Goal: Information Seeking & Learning: Learn about a topic

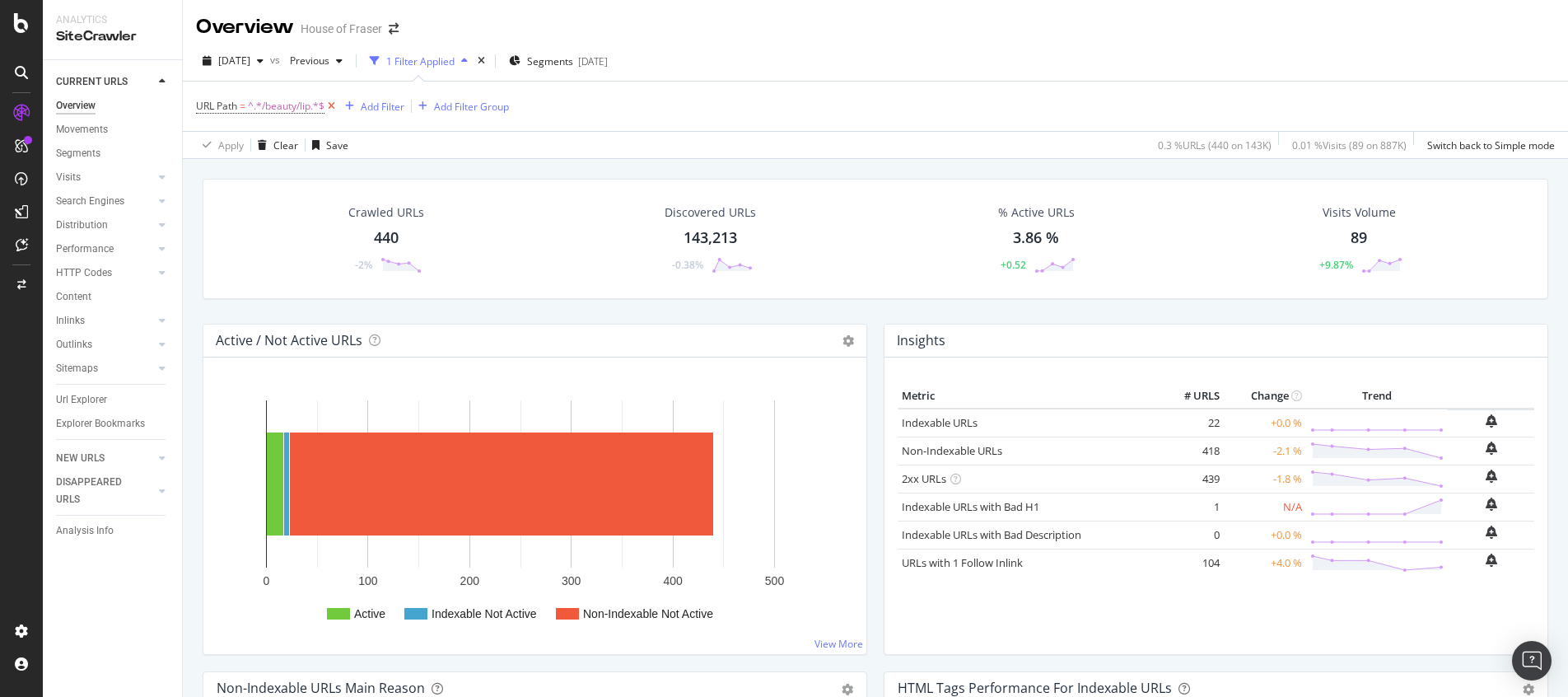
click at [329, 106] on icon at bounding box center [331, 106] width 14 height 16
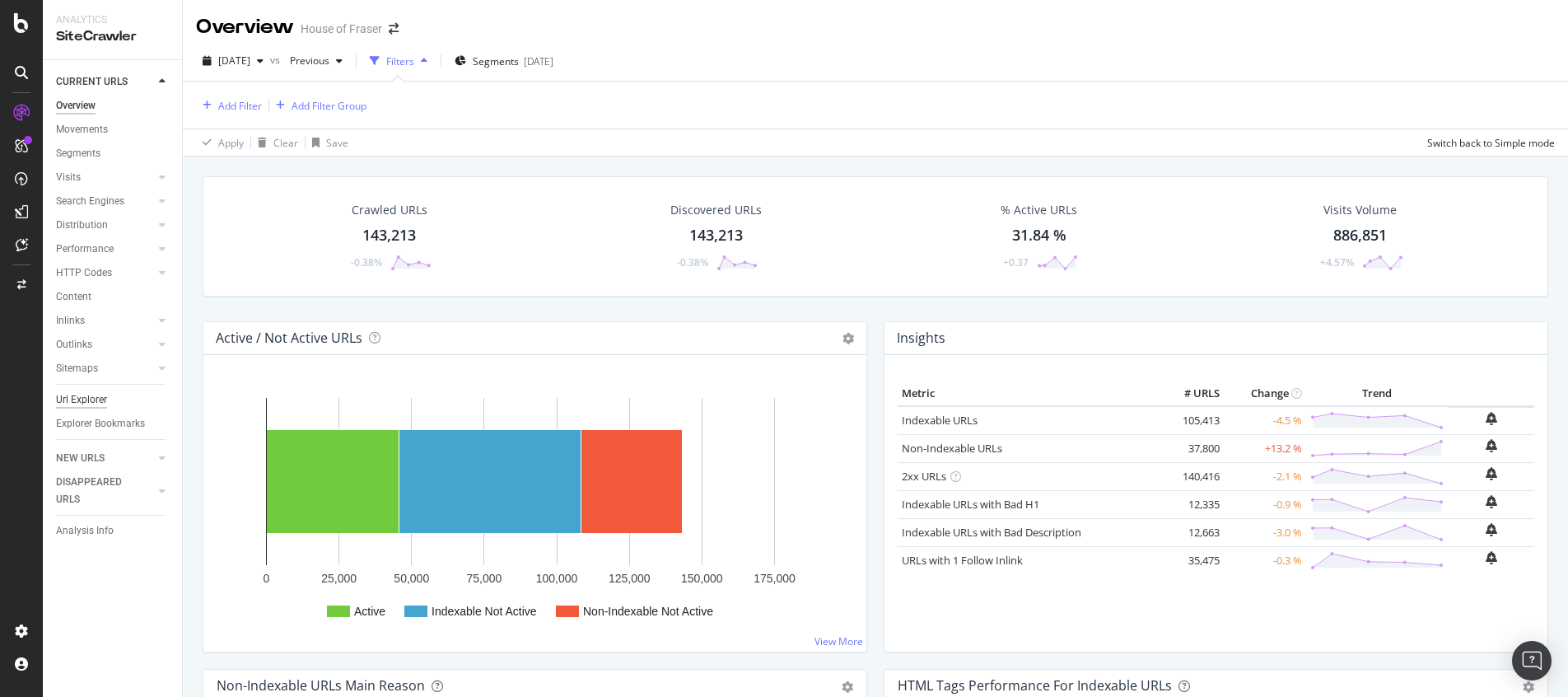
click at [79, 400] on div "Url Explorer" at bounding box center [81, 400] width 51 height 17
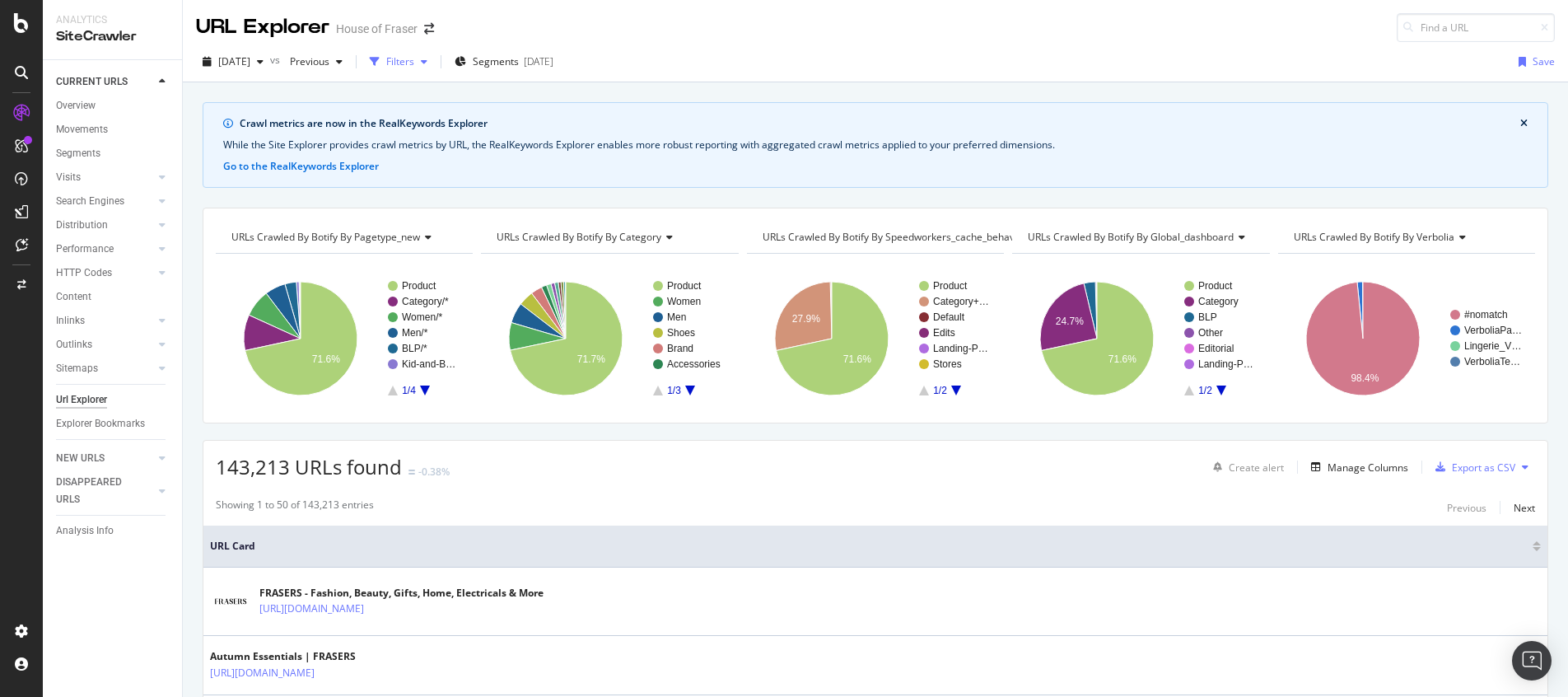
click at [414, 63] on div "Filters" at bounding box center [400, 61] width 28 height 14
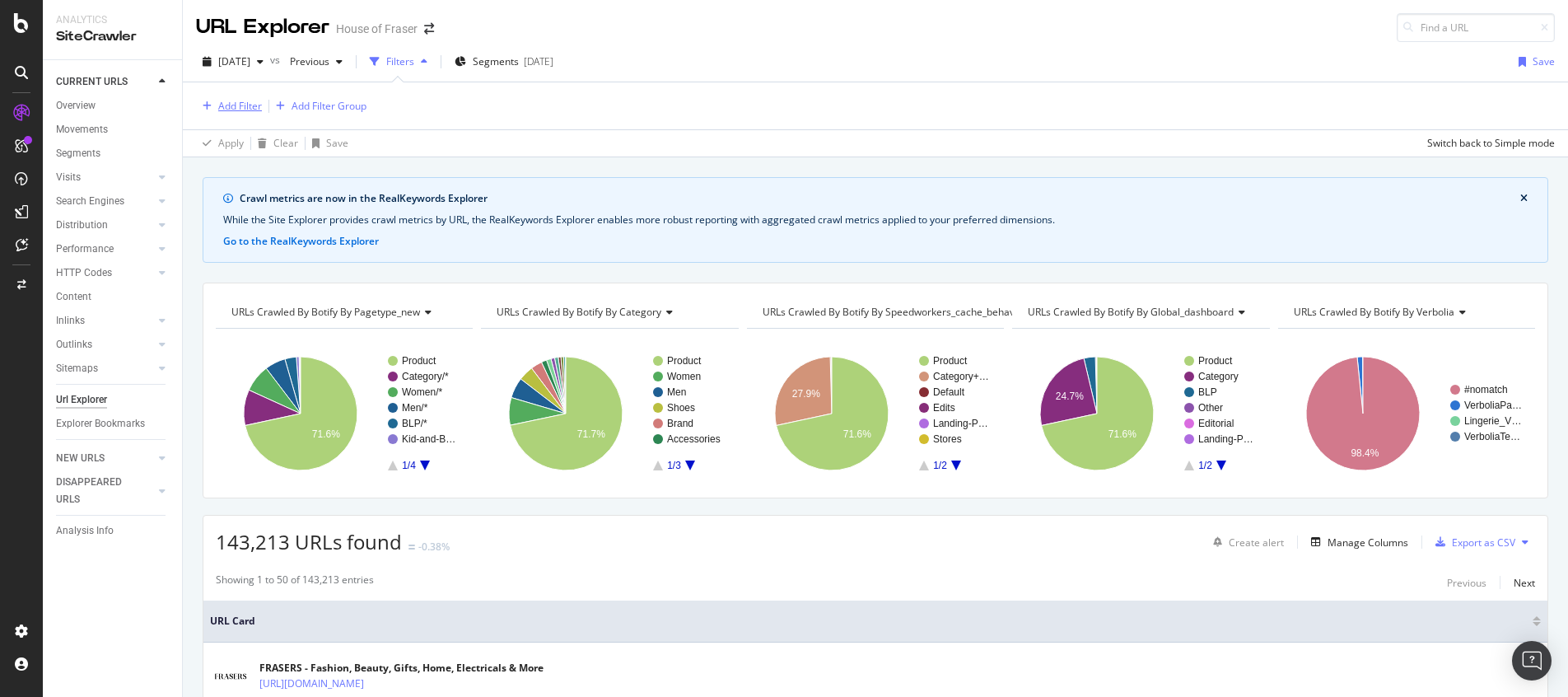
click at [227, 99] on div "Add Filter" at bounding box center [240, 106] width 44 height 14
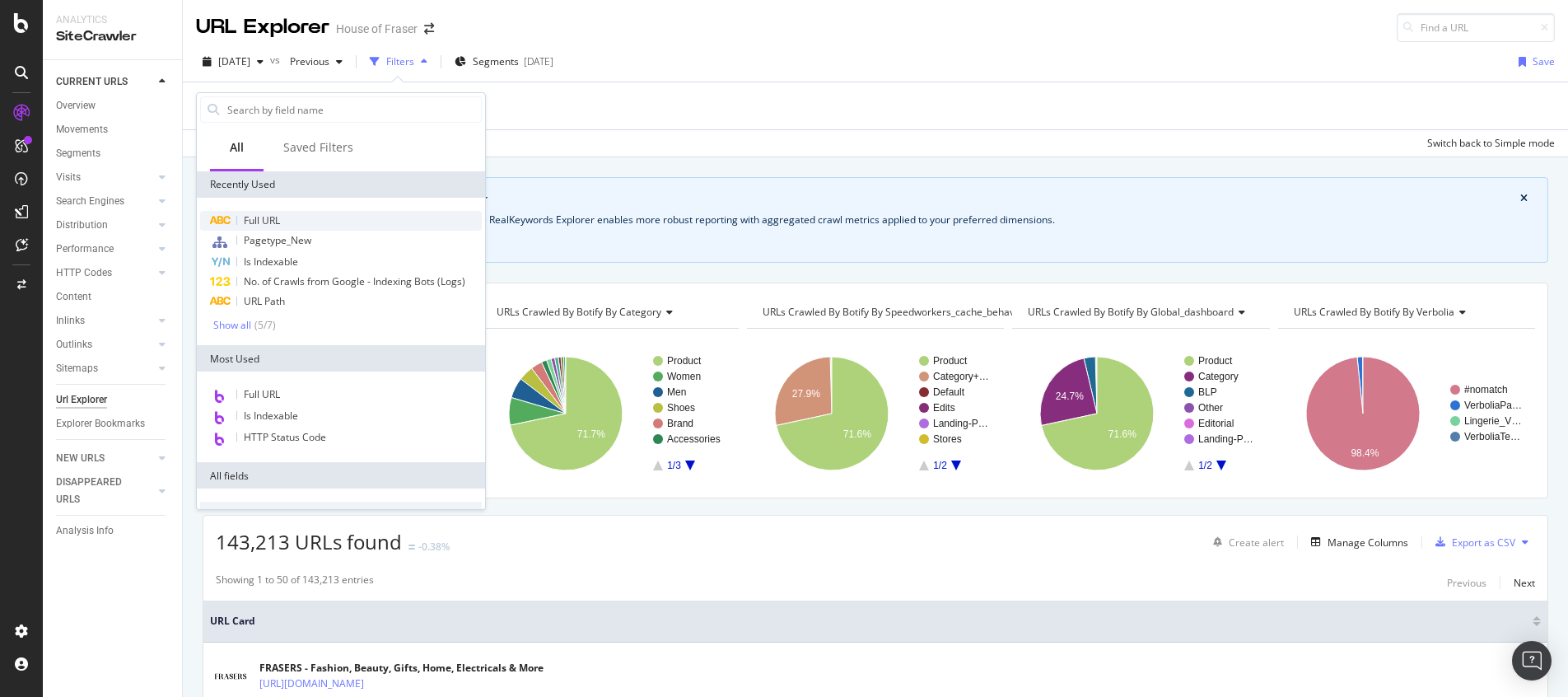
click at [284, 220] on div "Full URL" at bounding box center [341, 220] width 282 height 20
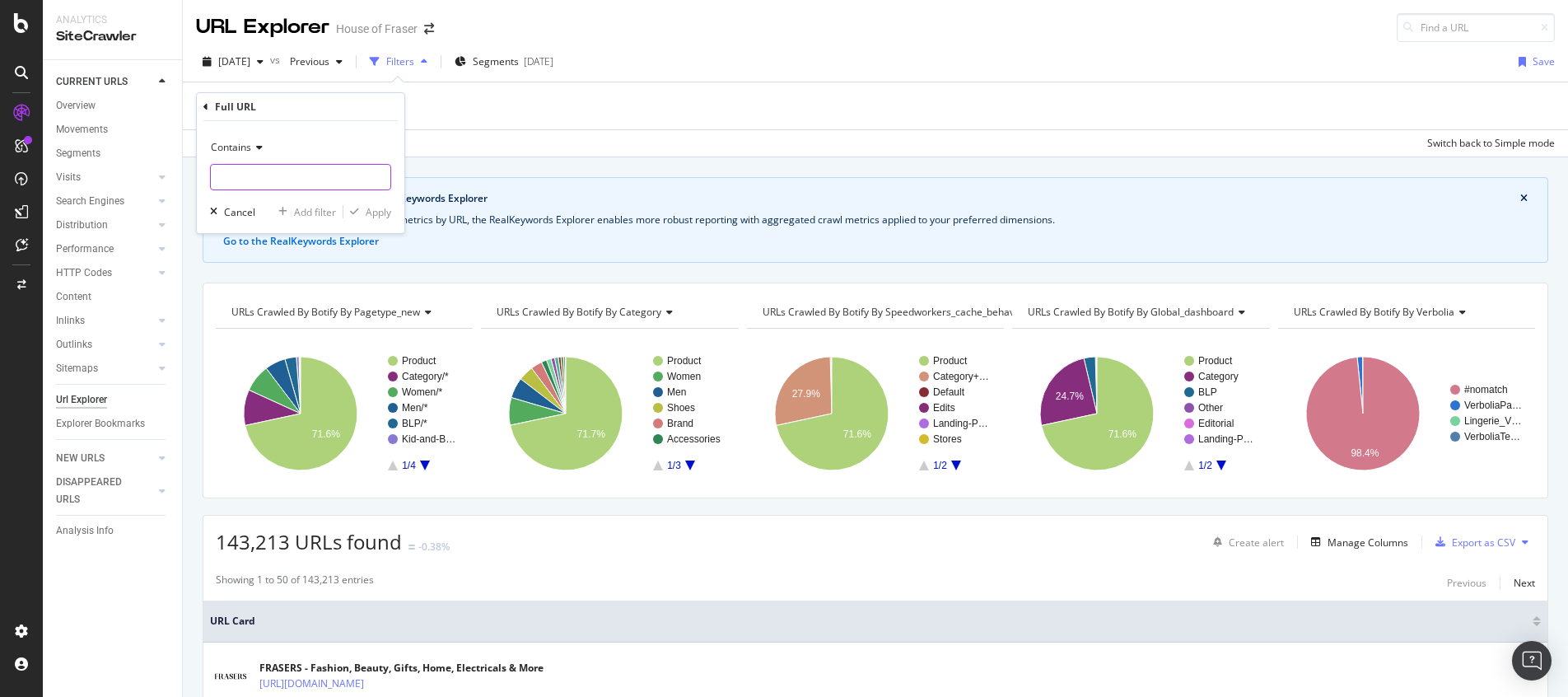
click at [231, 169] on input "text" at bounding box center [301, 177] width 180 height 26
type input "/brand/[PERSON_NAME]/belts"
click at [368, 211] on div "Apply" at bounding box center [378, 212] width 26 height 14
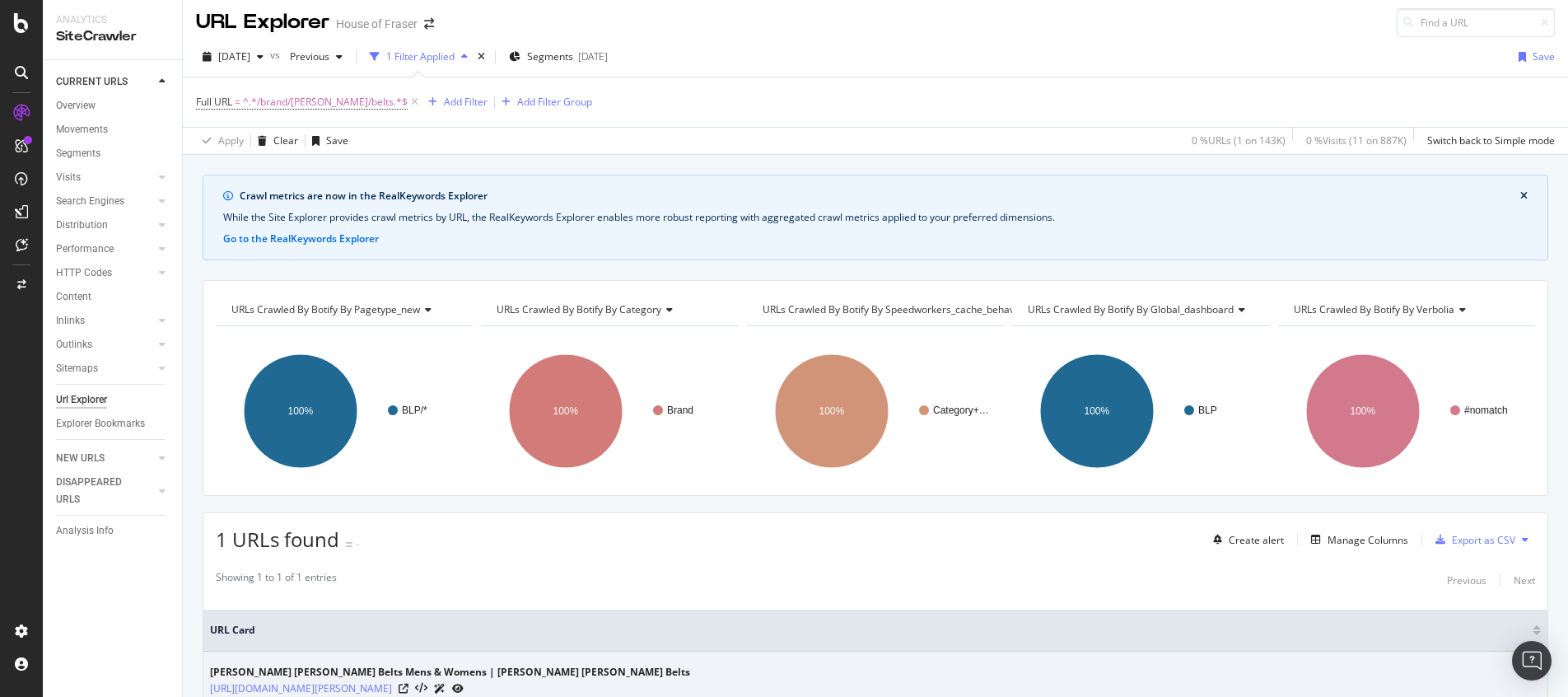
scroll to position [125, 0]
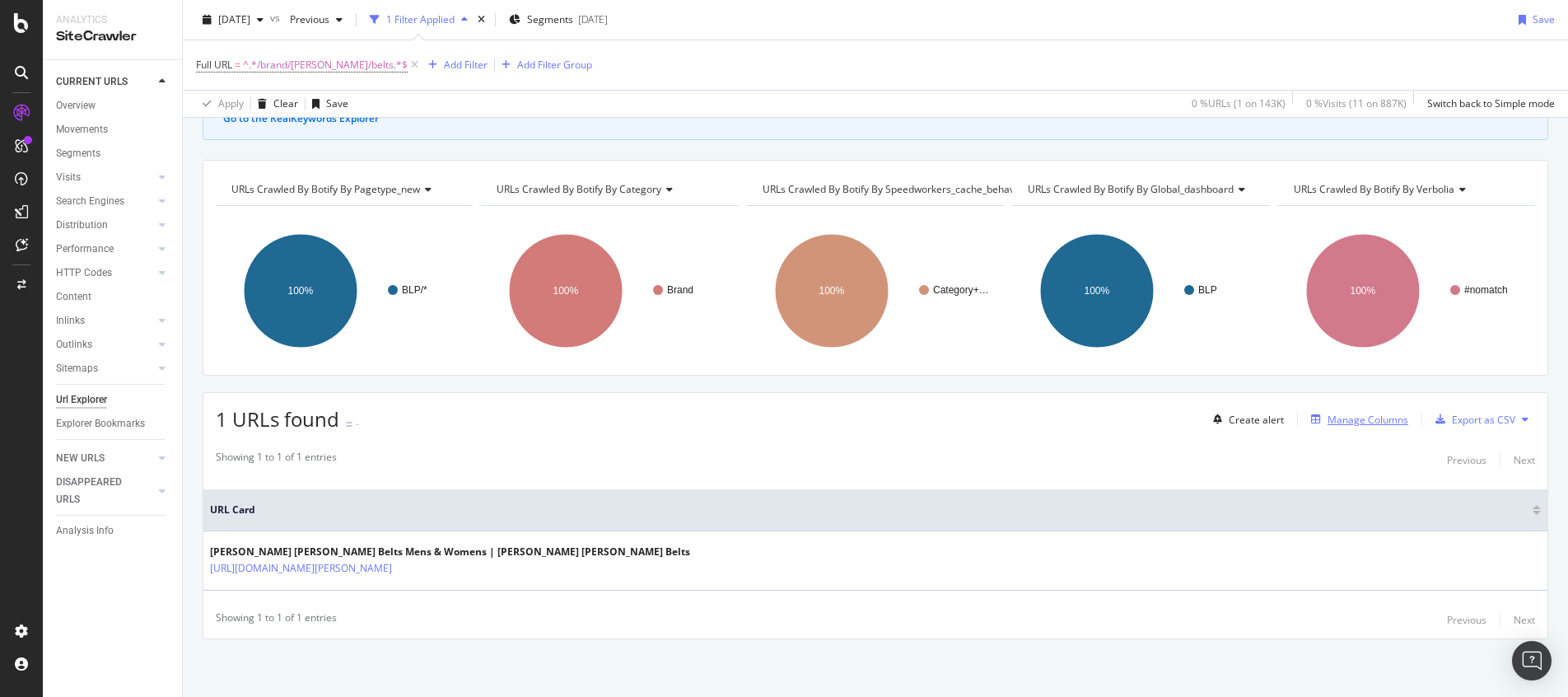
click at [1344, 419] on div "Manage Columns" at bounding box center [1368, 419] width 80 height 14
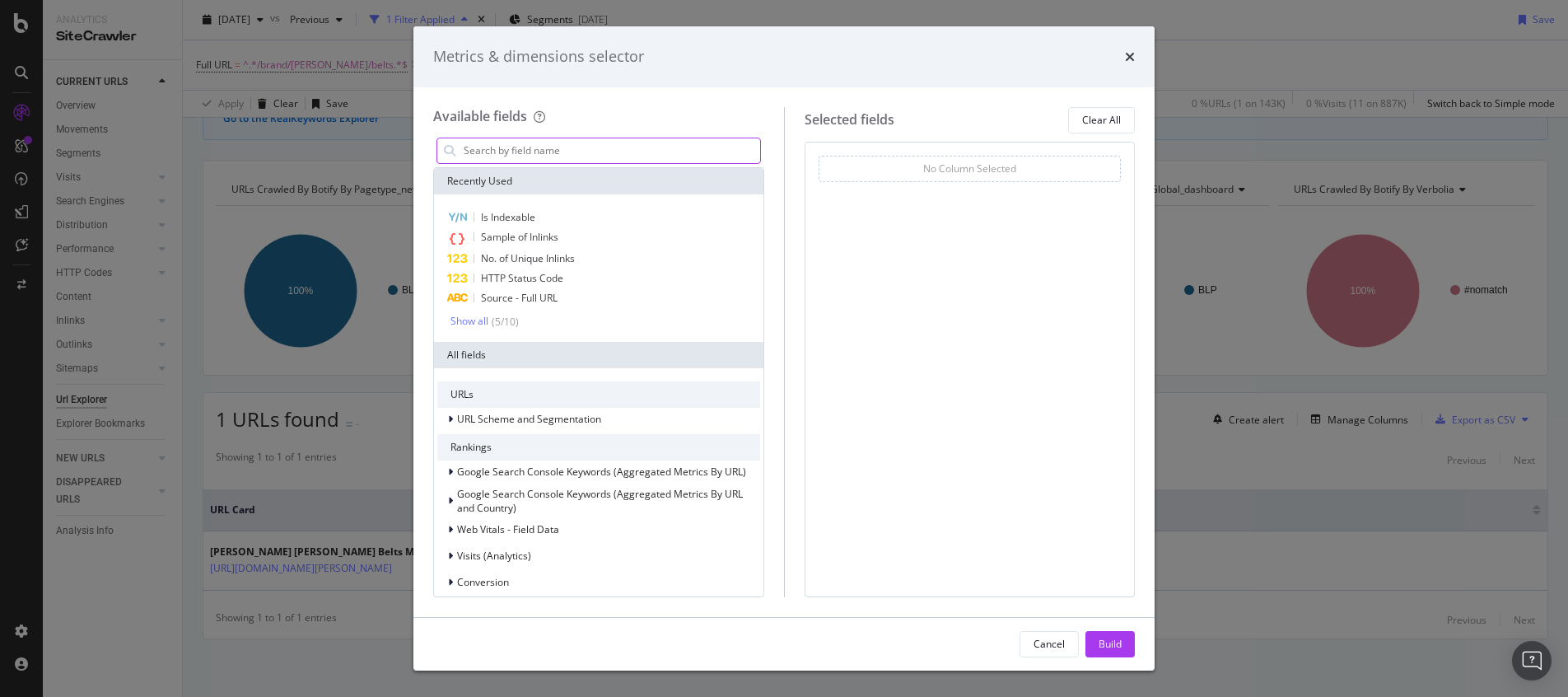
click at [551, 148] on input "modal" at bounding box center [611, 150] width 298 height 25
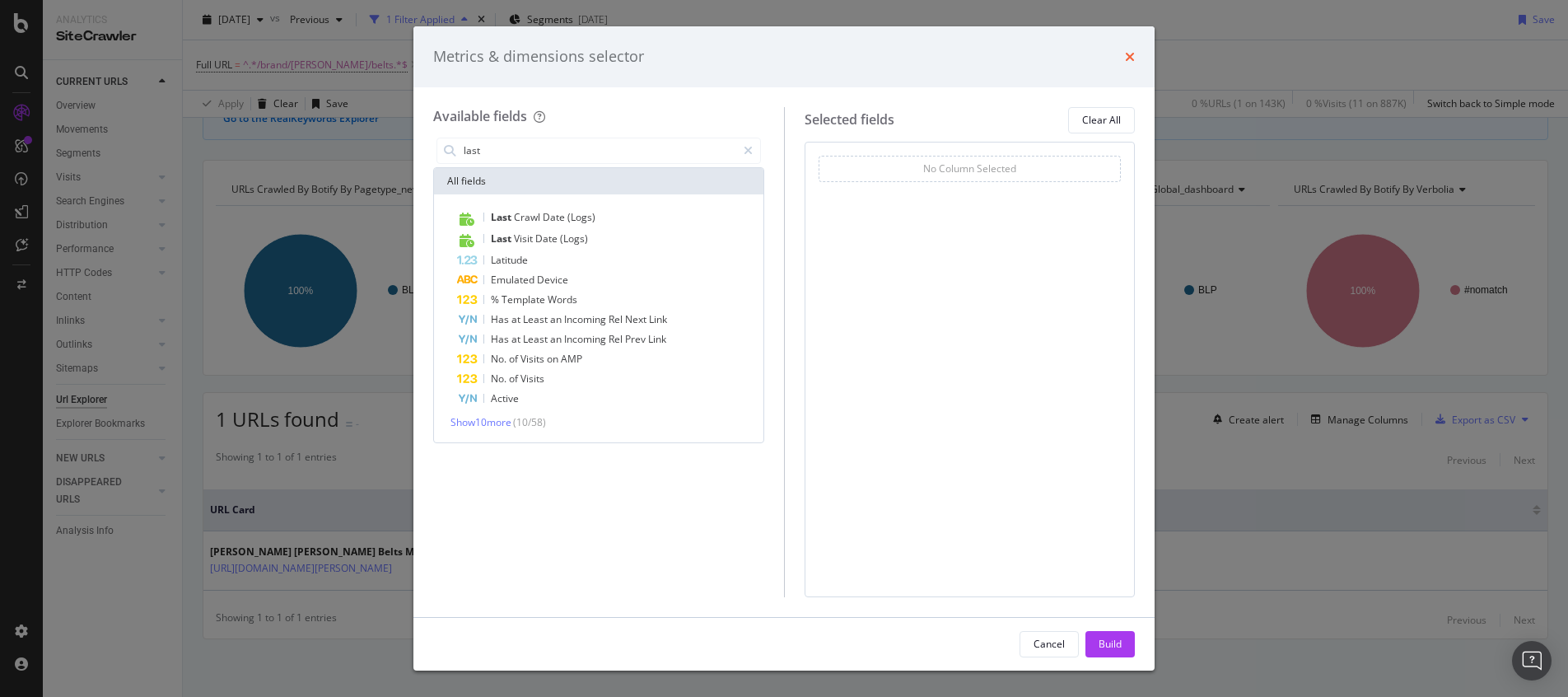
type input "last"
click at [1132, 55] on icon "times" at bounding box center [1130, 57] width 9 height 13
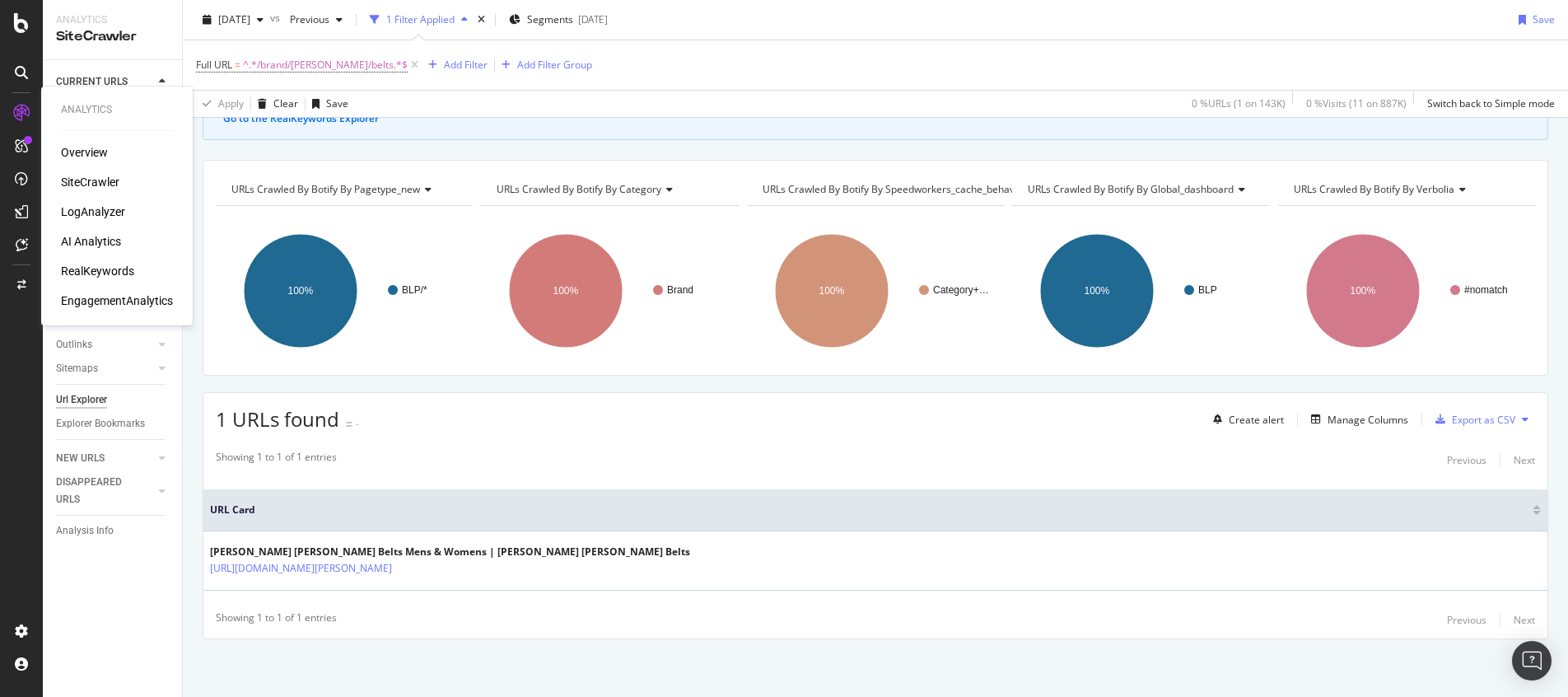
click at [81, 271] on div "RealKeywords" at bounding box center [97, 270] width 74 height 16
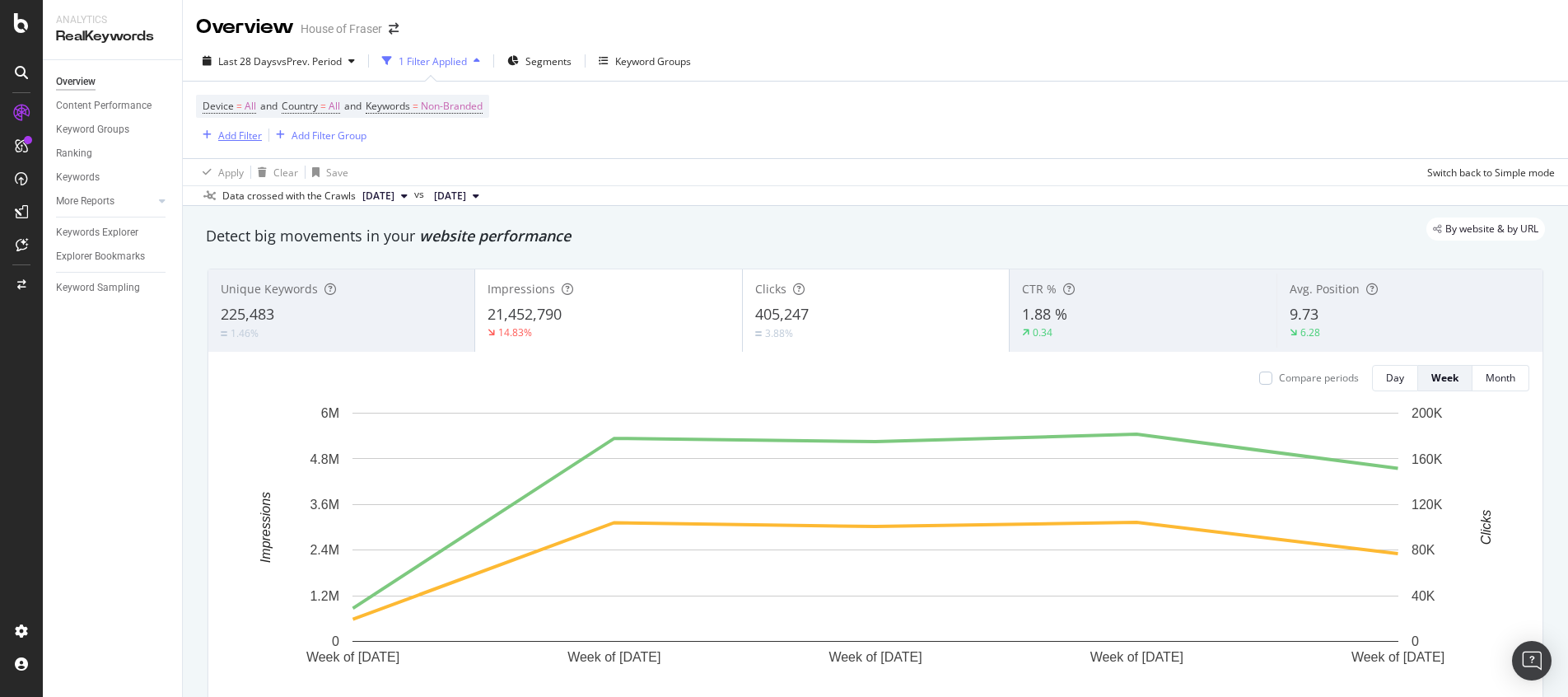
click at [224, 140] on div "Add Filter" at bounding box center [240, 135] width 44 height 14
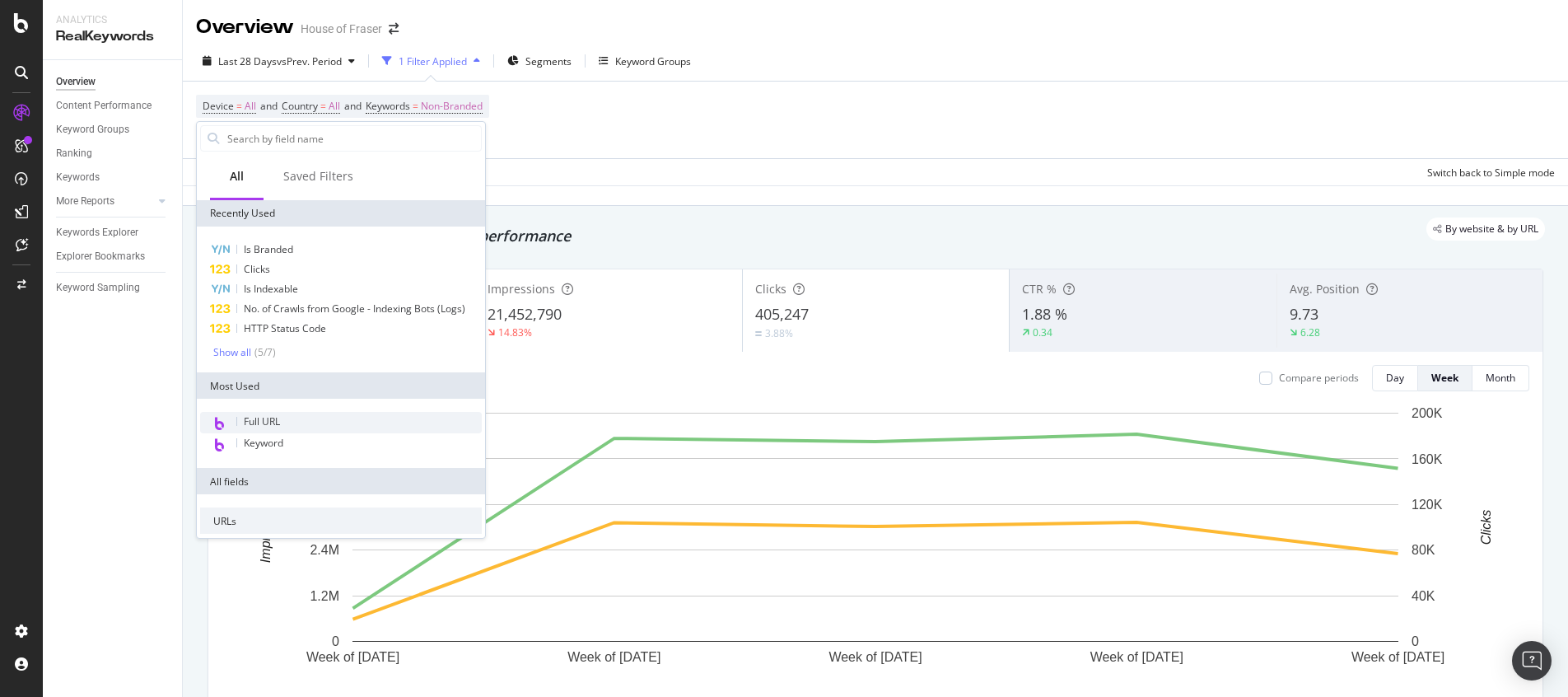
click at [280, 427] on span "Full URL" at bounding box center [262, 421] width 36 height 14
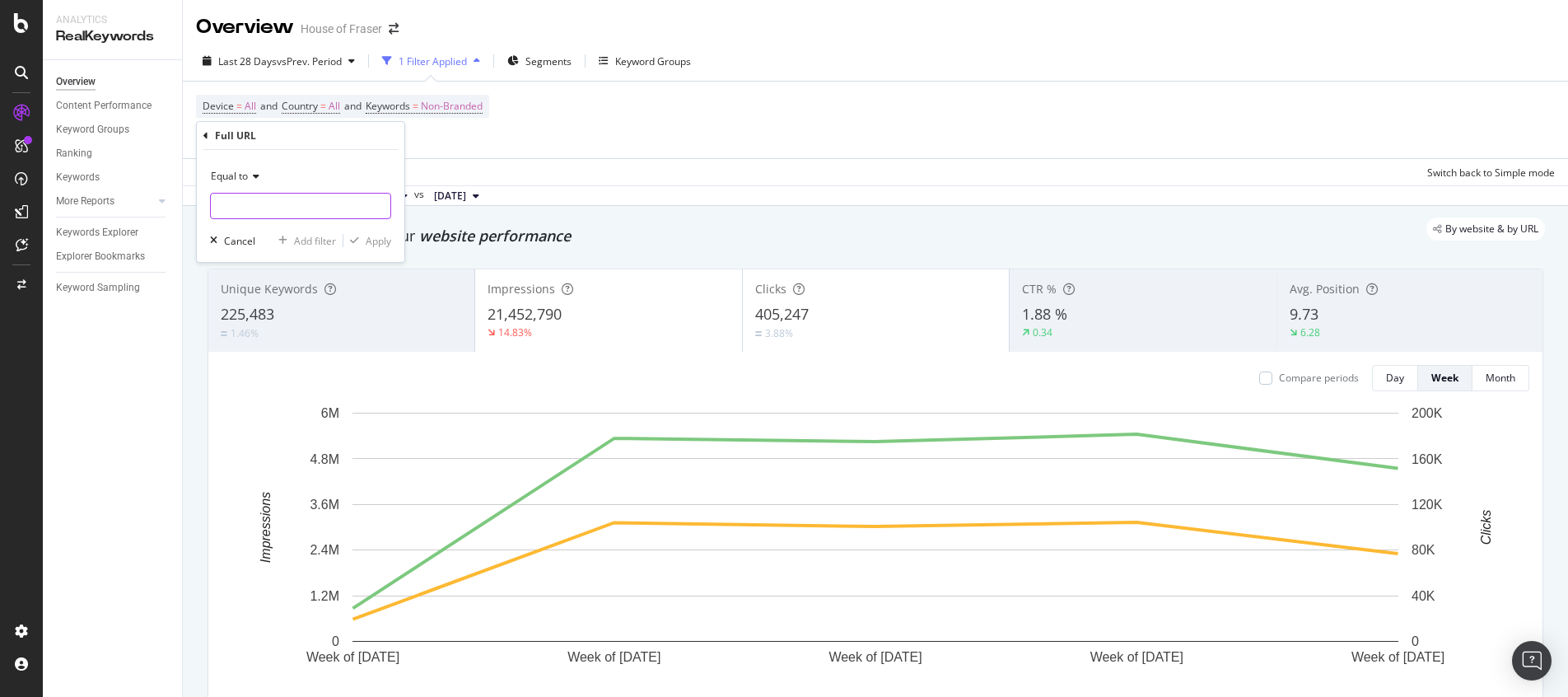
click at [279, 195] on input "text" at bounding box center [301, 206] width 180 height 26
click at [244, 179] on span "Equal to" at bounding box center [229, 176] width 37 height 14
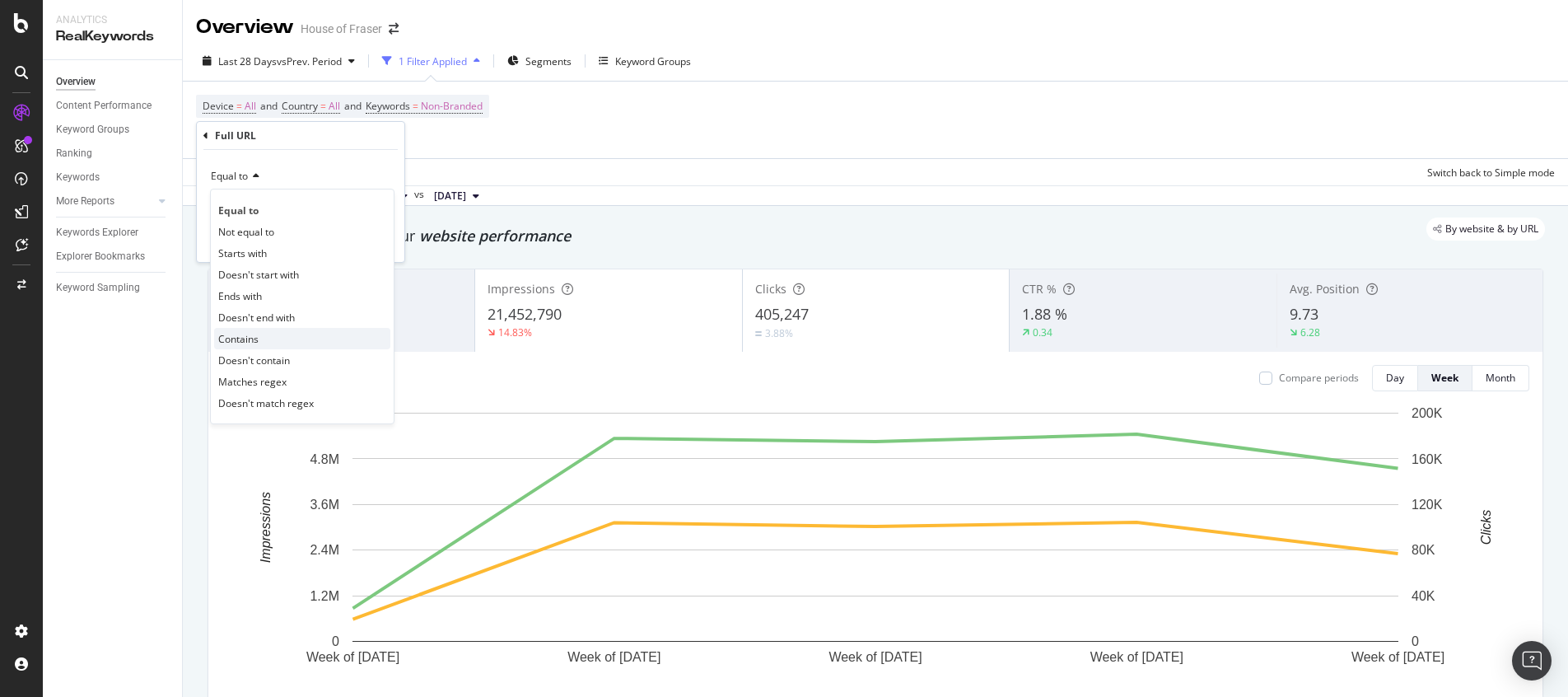
click at [247, 334] on span "Contains" at bounding box center [238, 339] width 41 height 14
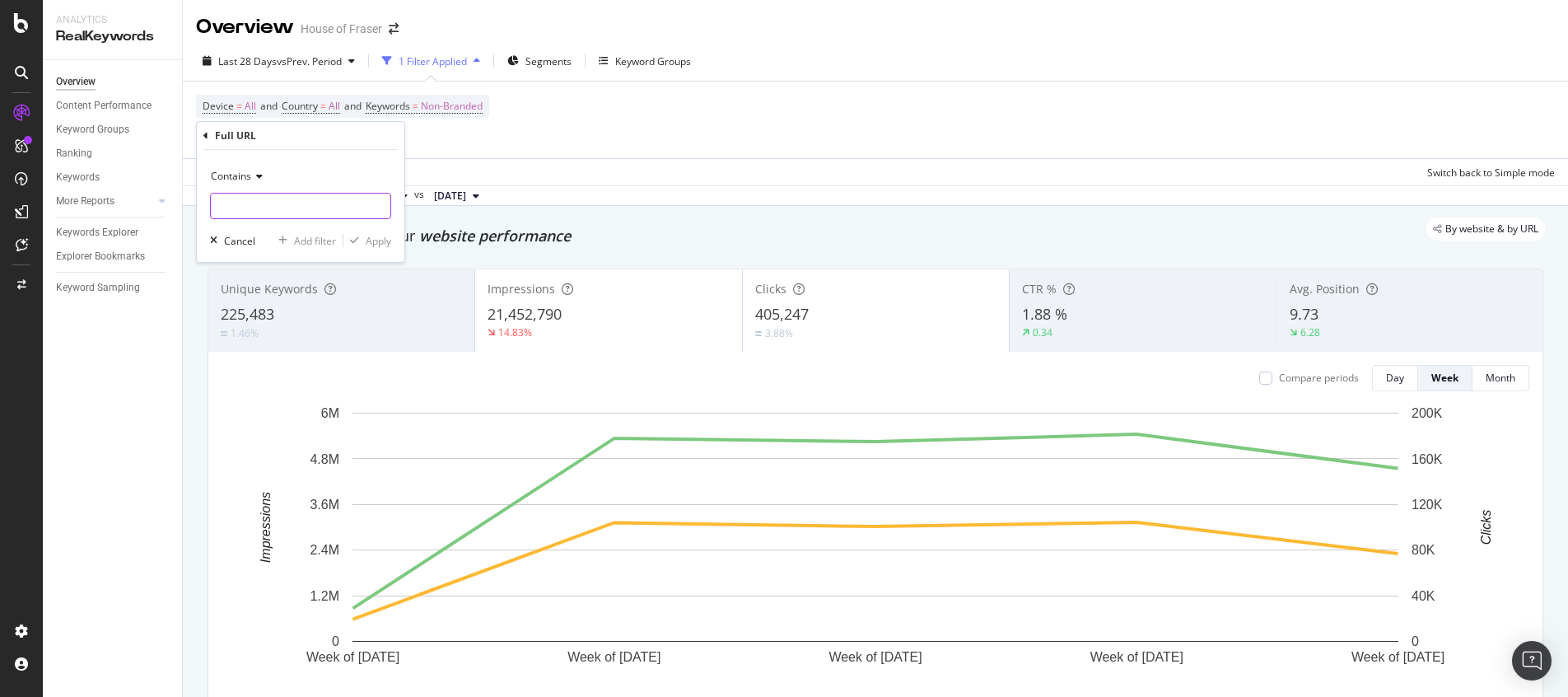
click at [266, 201] on input "text" at bounding box center [301, 206] width 180 height 26
type input "/brand/[PERSON_NAME]/belts"
click at [376, 247] on div "Apply" at bounding box center [367, 240] width 48 height 15
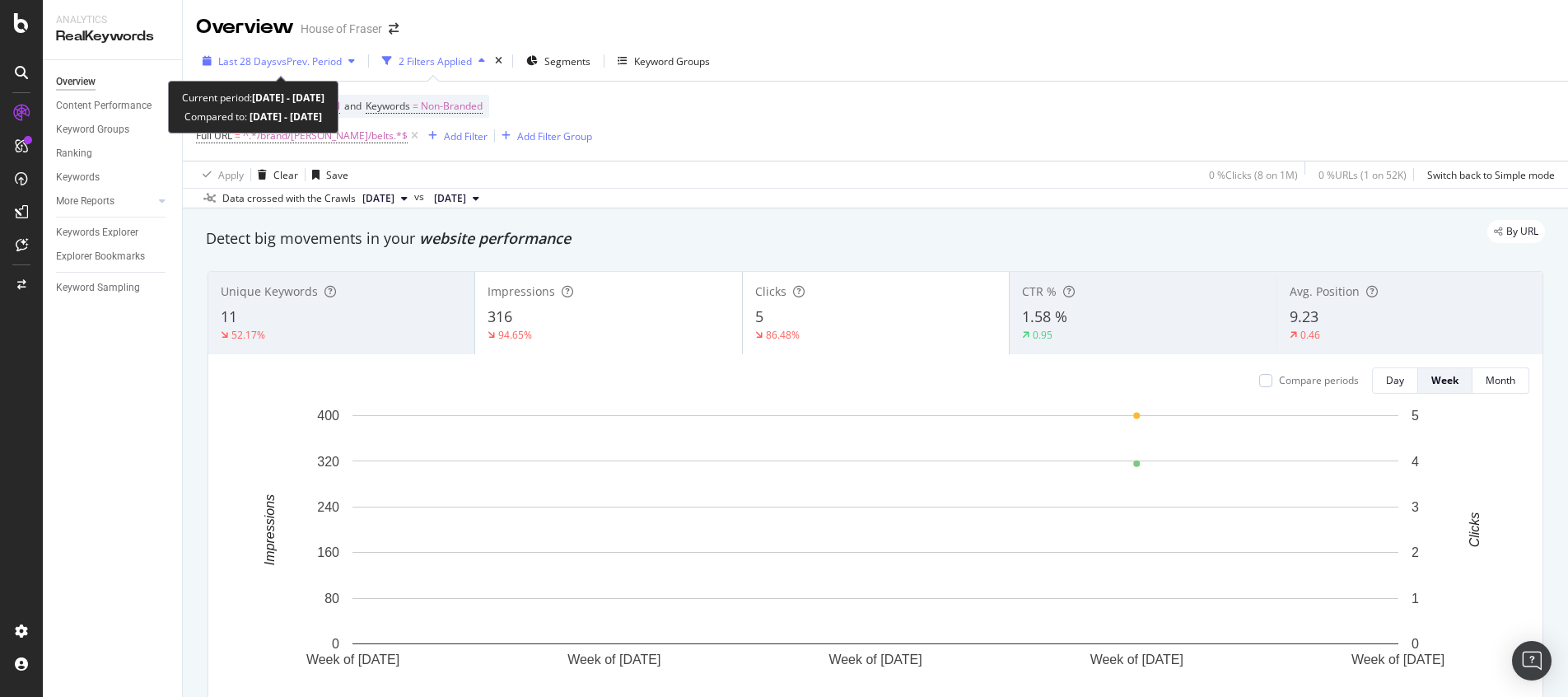
click at [330, 59] on span "vs Prev. Period" at bounding box center [309, 61] width 65 height 14
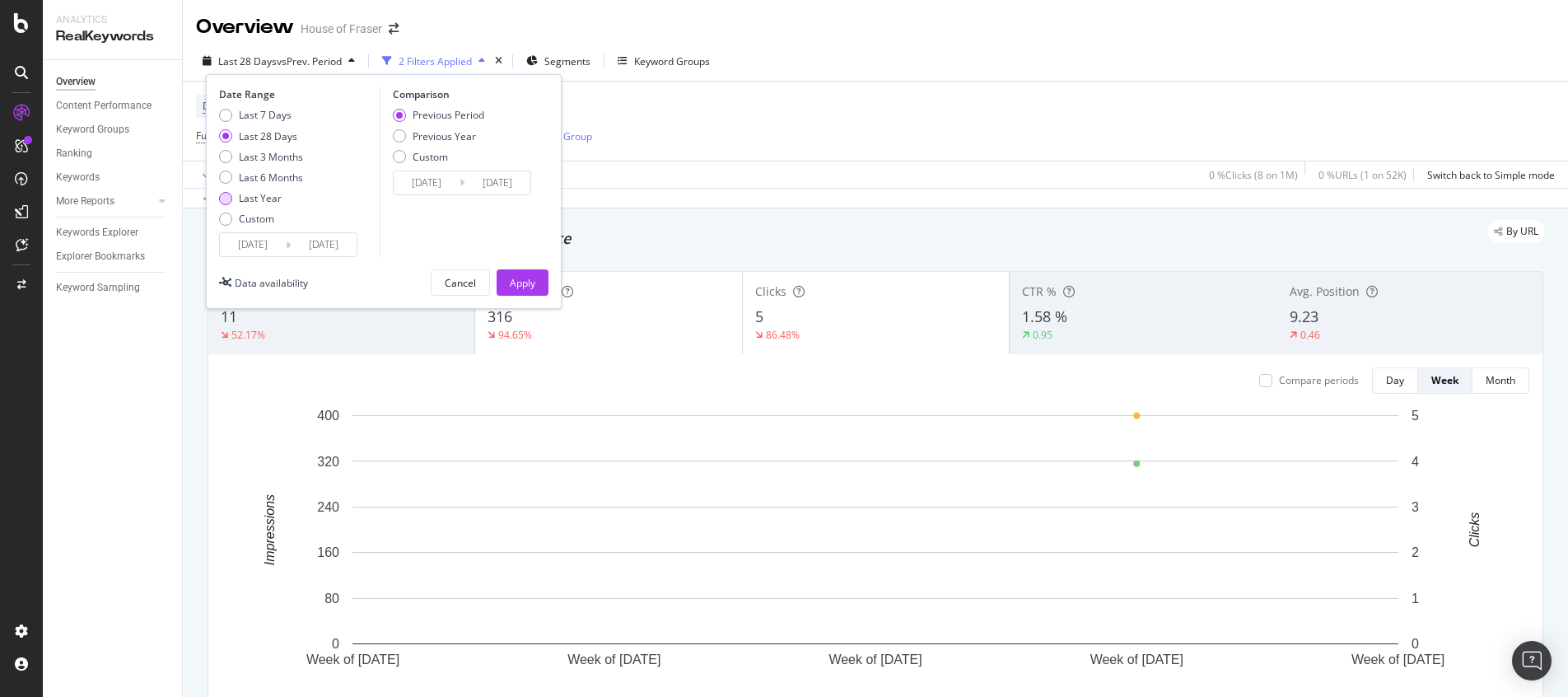
click at [271, 192] on div "Last Year" at bounding box center [260, 198] width 43 height 14
type input "[DATE]"
click at [515, 294] on div "Apply" at bounding box center [522, 283] width 26 height 25
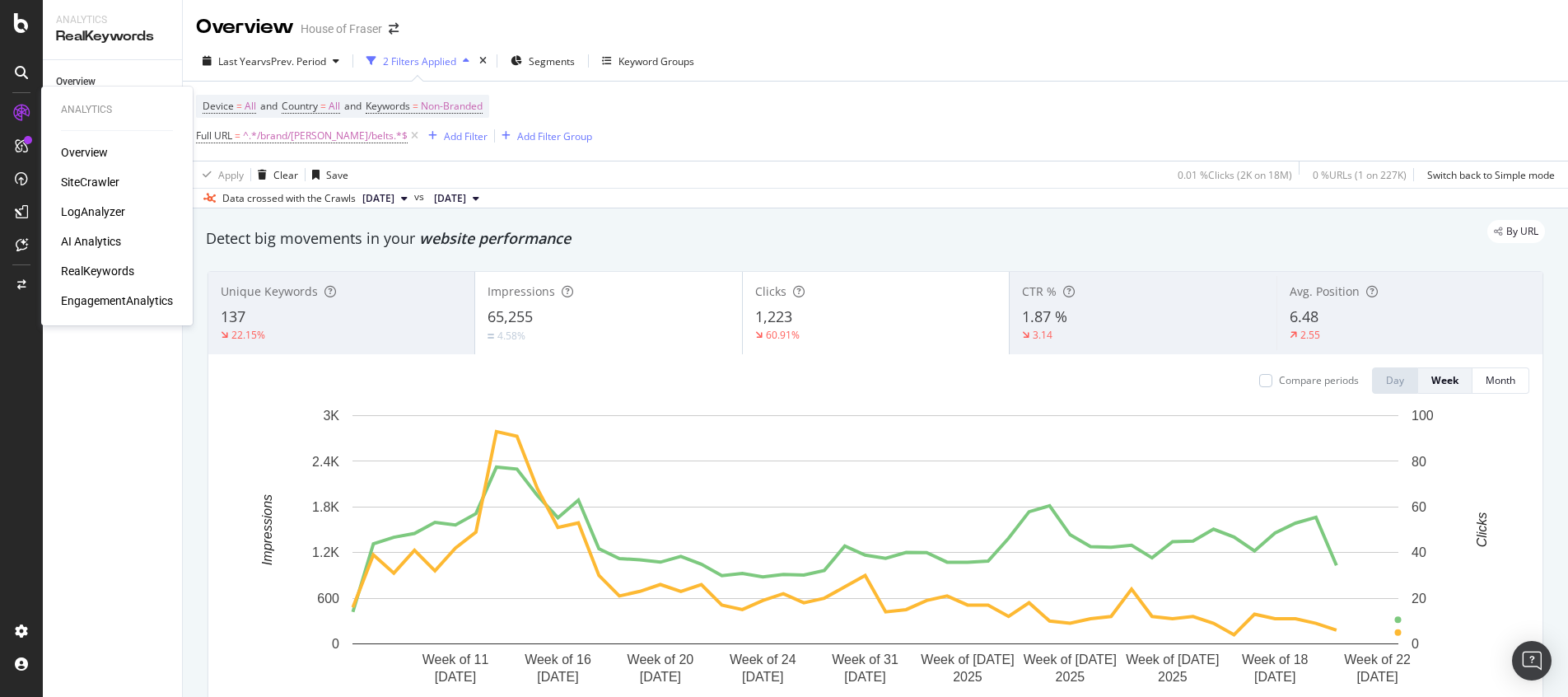
click at [95, 175] on div "SiteCrawler" at bounding box center [90, 182] width 59 height 16
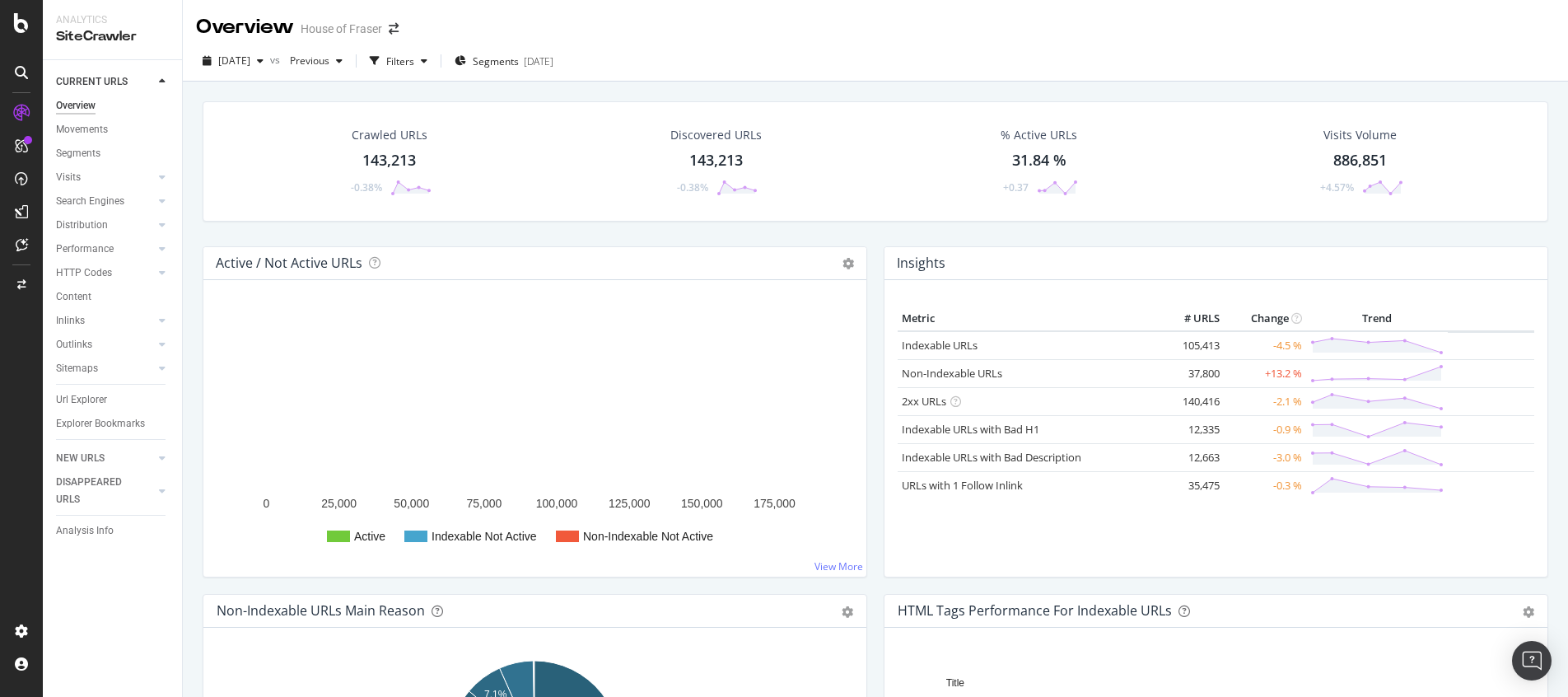
scroll to position [3, 0]
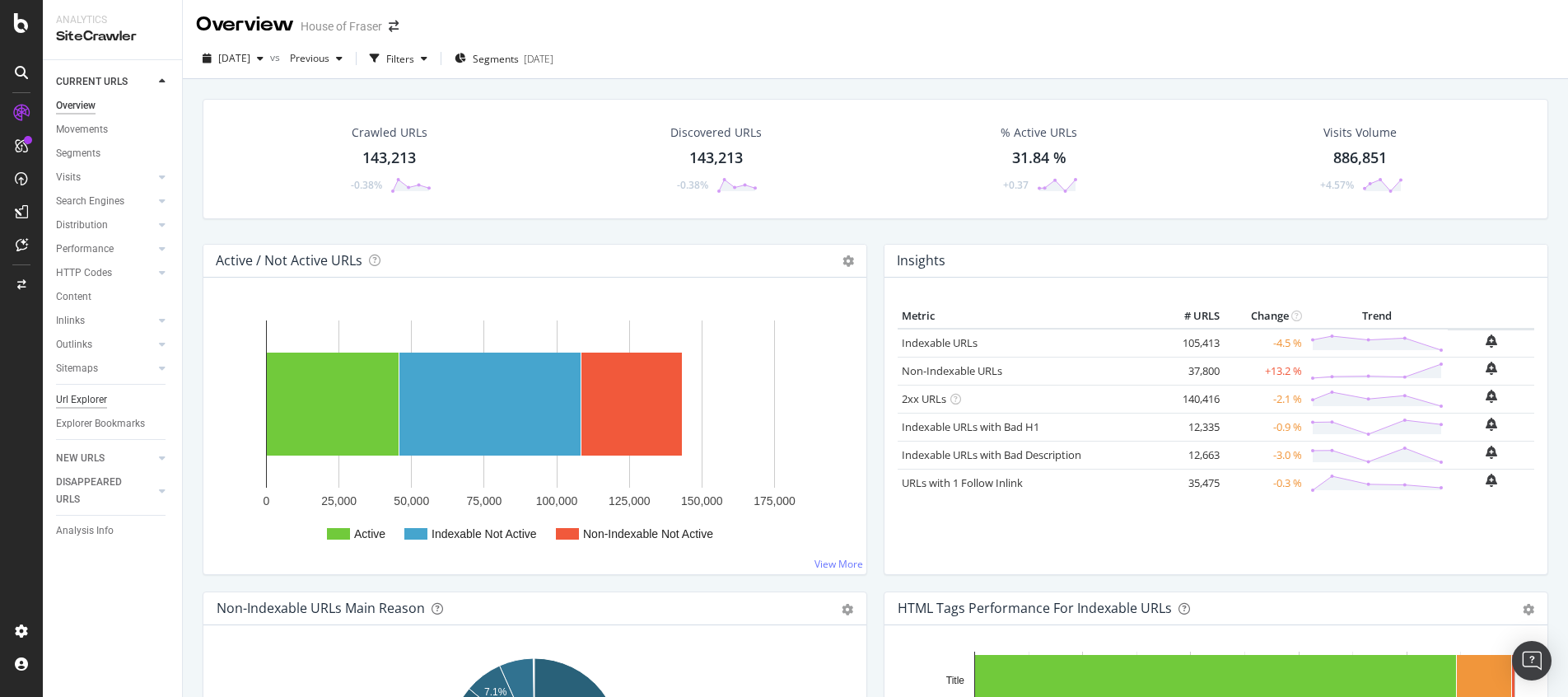
click at [100, 393] on div "Url Explorer" at bounding box center [81, 400] width 51 height 17
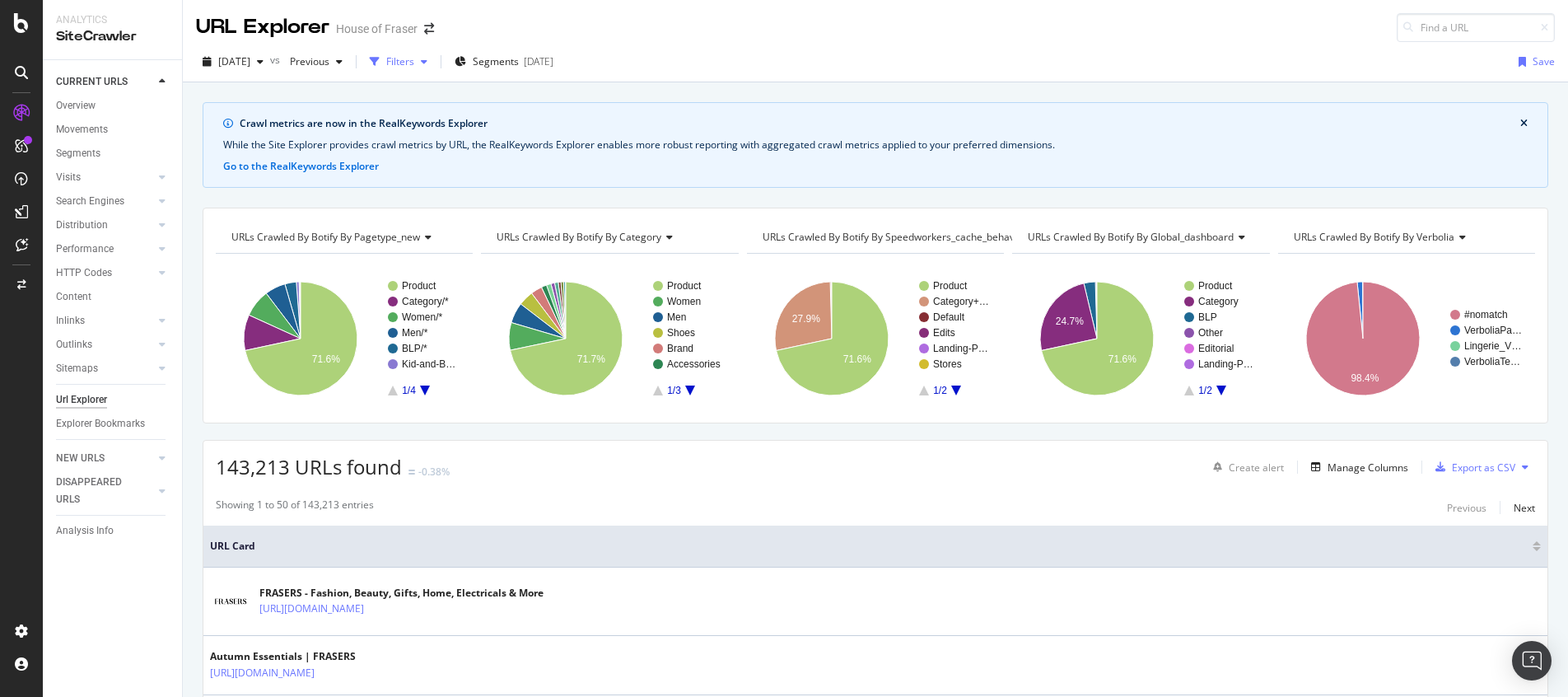
click at [414, 60] on div "Filters" at bounding box center [400, 61] width 28 height 14
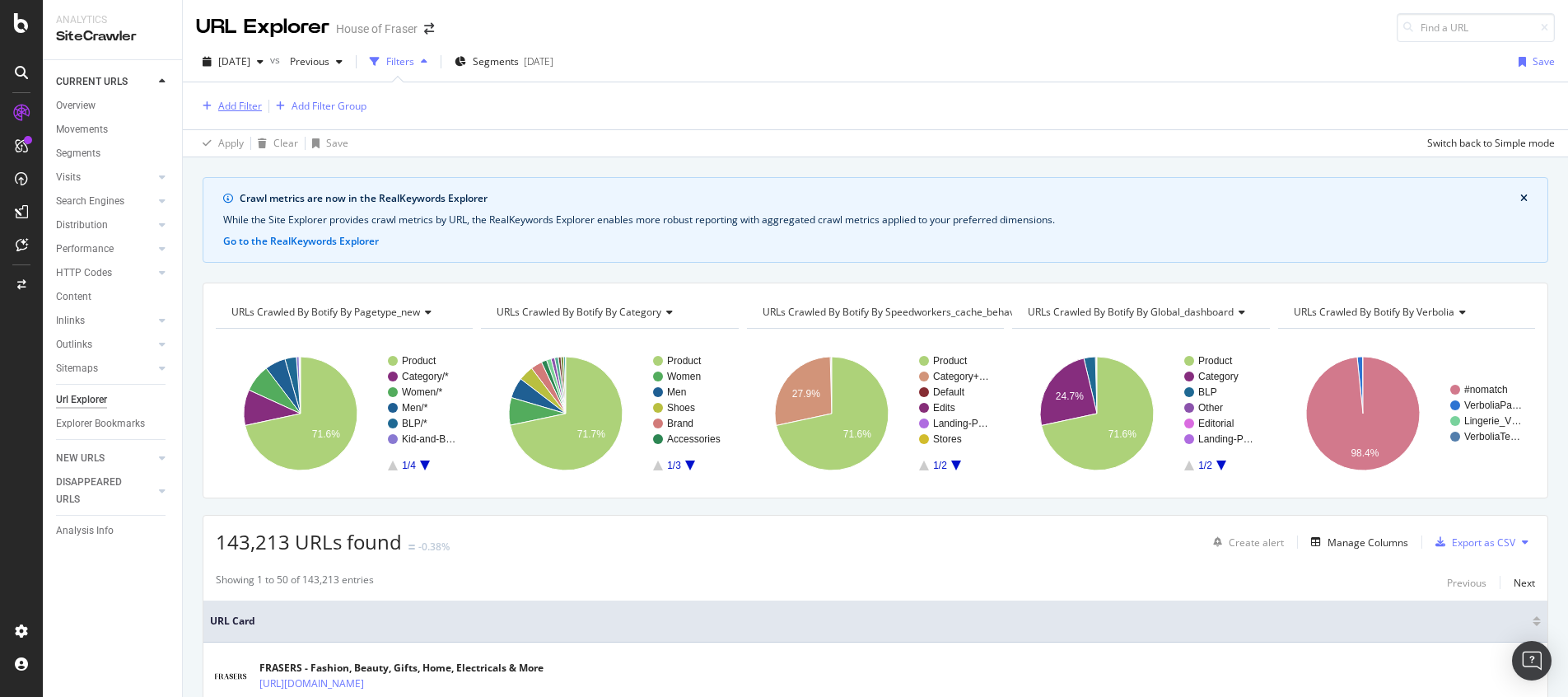
click at [240, 101] on div "Add Filter" at bounding box center [240, 106] width 44 height 14
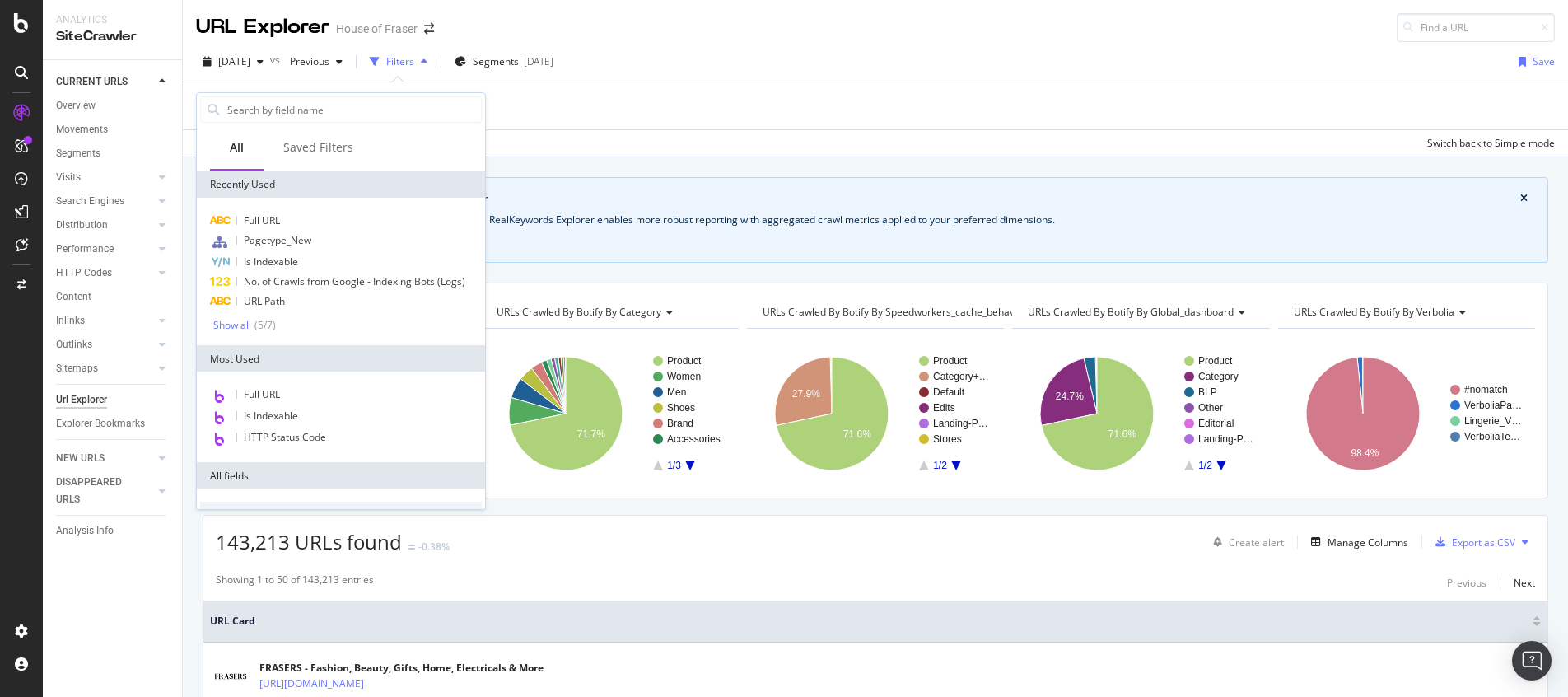
click at [266, 383] on div "Full URL Is Indexable HTTP Status Code" at bounding box center [340, 417] width 288 height 91
click at [266, 390] on span "Full URL" at bounding box center [262, 393] width 36 height 14
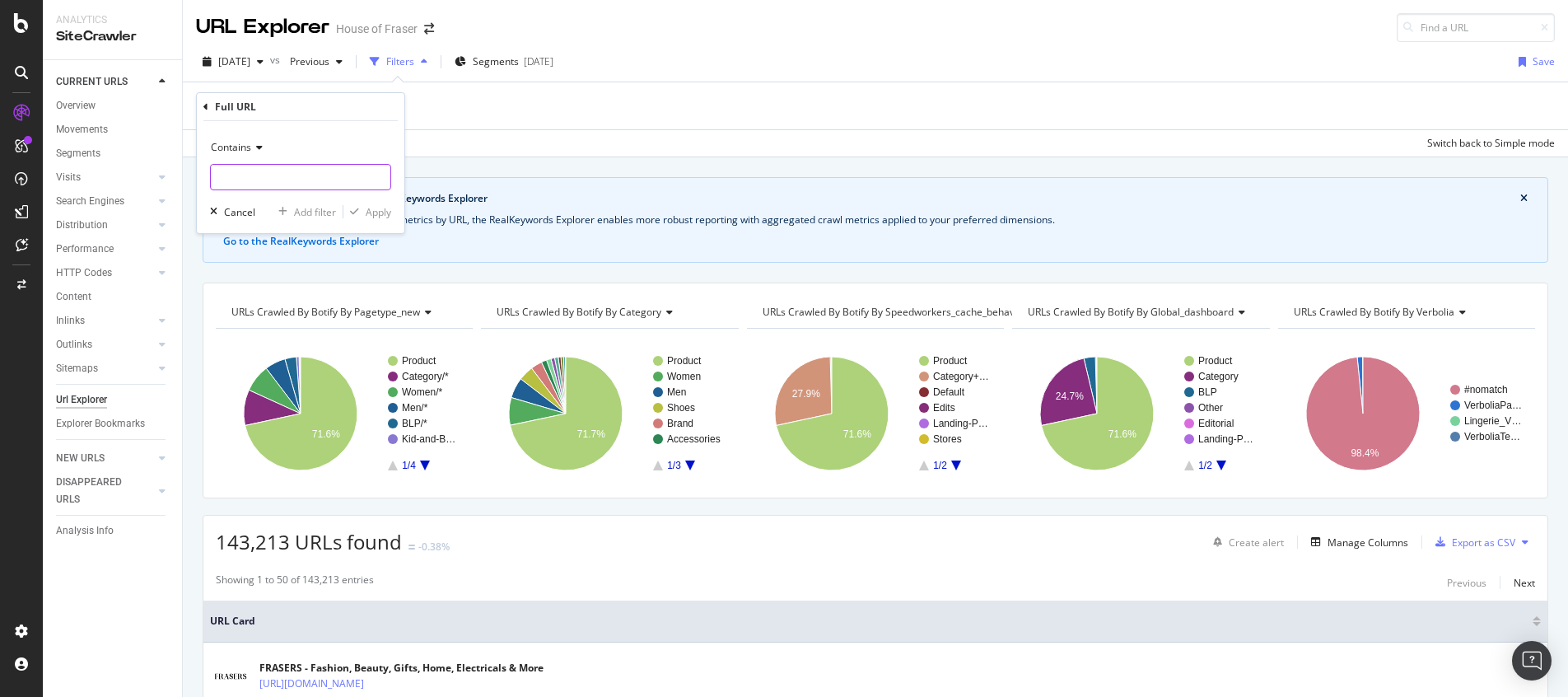
click at [301, 181] on input "text" at bounding box center [301, 177] width 180 height 26
click at [217, 175] on input "/[PERSON_NAME]/belts" at bounding box center [288, 177] width 156 height 26
type input "/brand/[PERSON_NAME]/belts"
click at [379, 210] on div "Apply" at bounding box center [378, 212] width 26 height 14
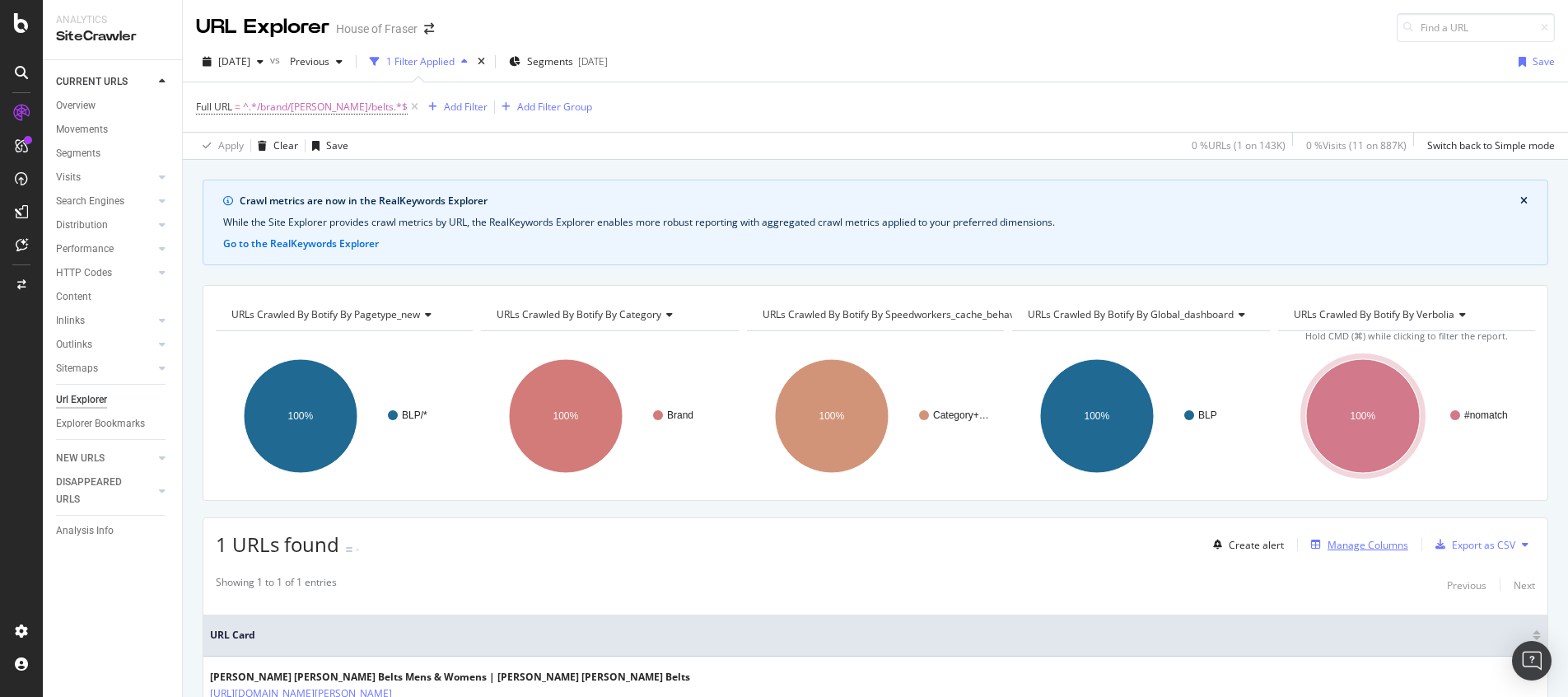
click at [1369, 541] on div "Manage Columns" at bounding box center [1368, 545] width 80 height 14
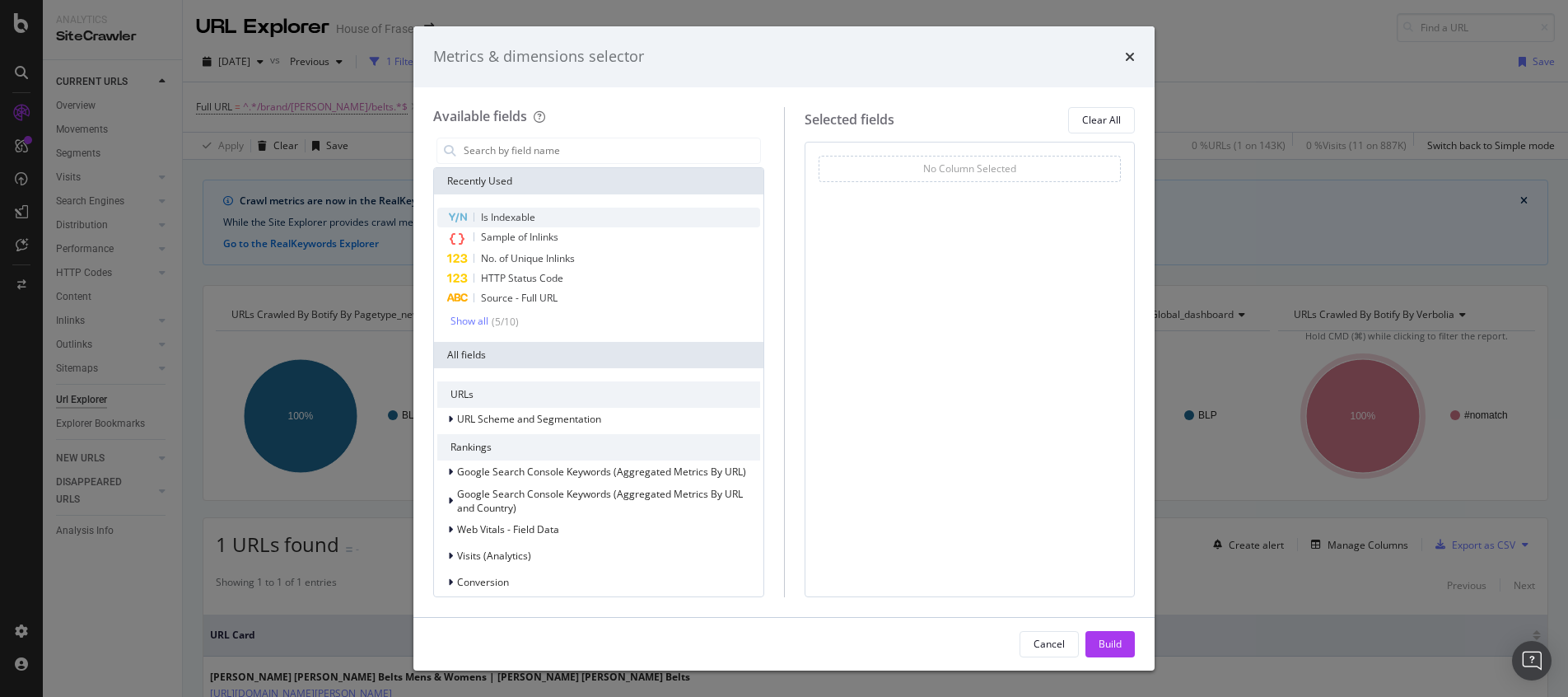
click at [565, 214] on div "Is Indexable" at bounding box center [598, 217] width 322 height 20
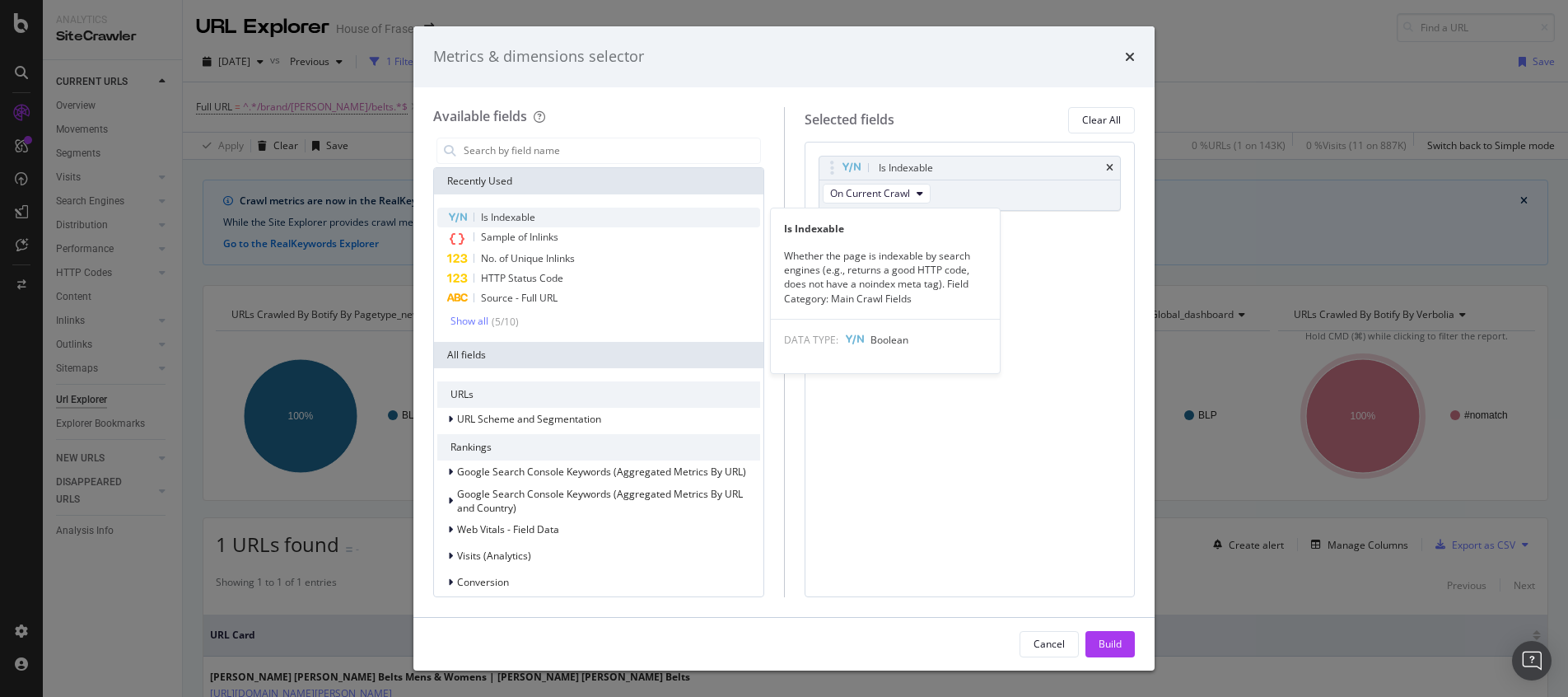
click at [522, 210] on span "Is Indexable" at bounding box center [508, 217] width 54 height 14
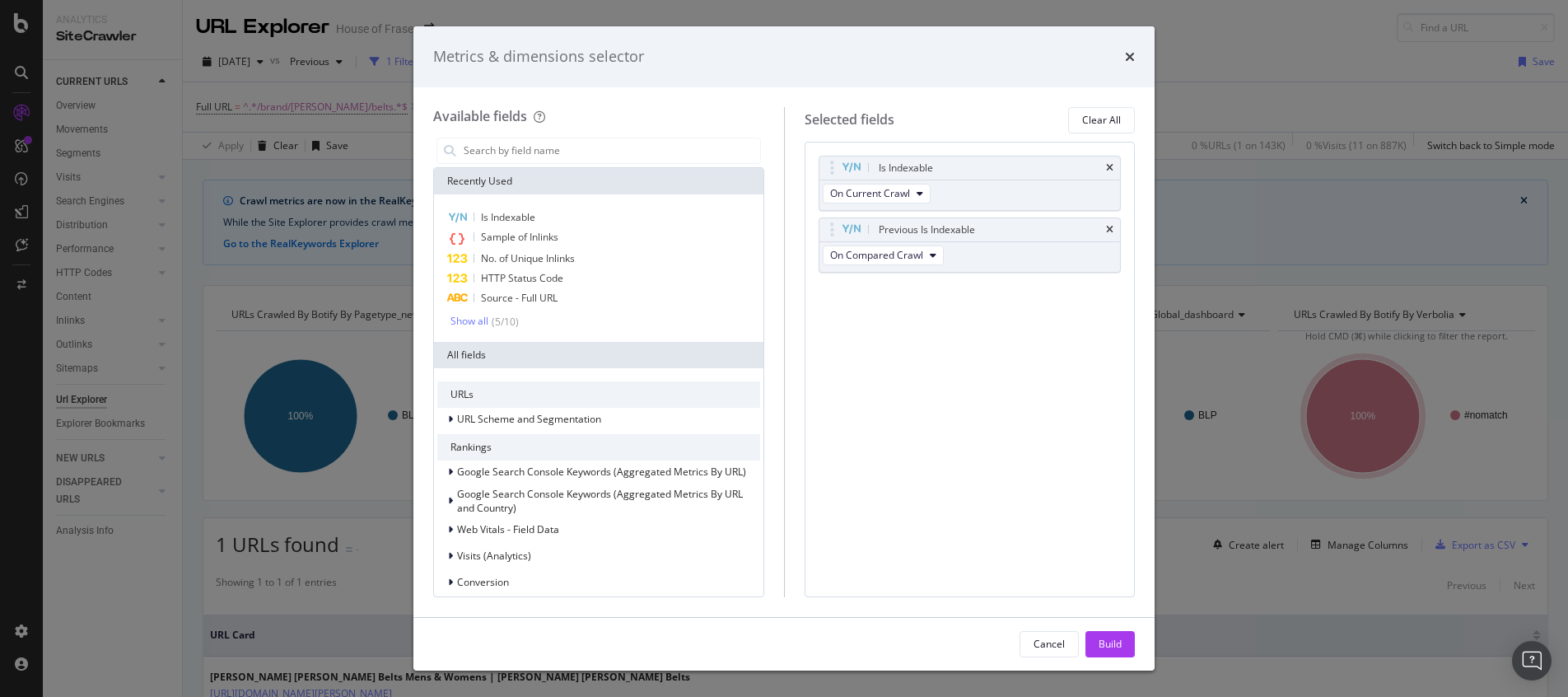
click at [1111, 629] on div "Cancel Build" at bounding box center [784, 644] width 741 height 53
click at [1117, 649] on div "Build" at bounding box center [1110, 643] width 23 height 14
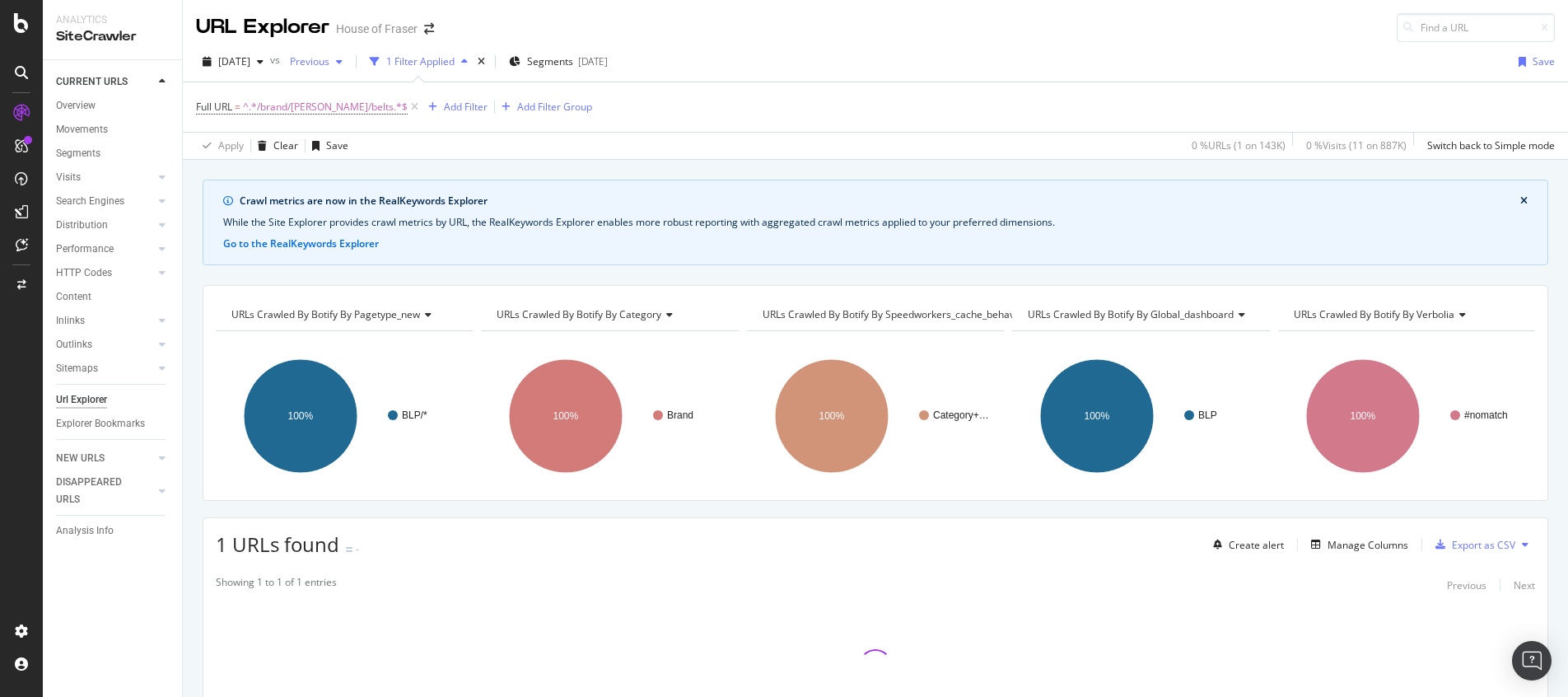
click at [329, 61] on span "Previous" at bounding box center [306, 61] width 46 height 14
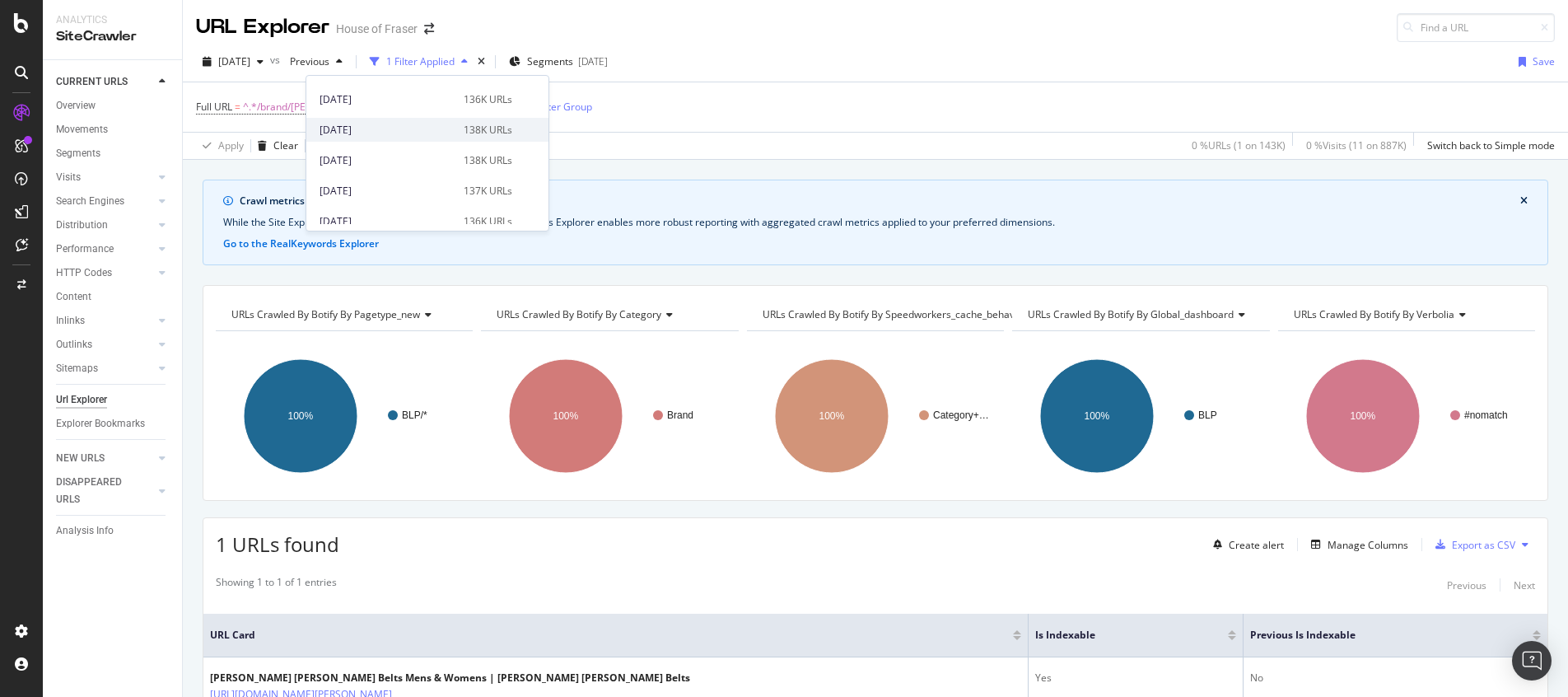
scroll to position [384, 0]
click at [454, 128] on div "[DATE]" at bounding box center [387, 130] width 134 height 15
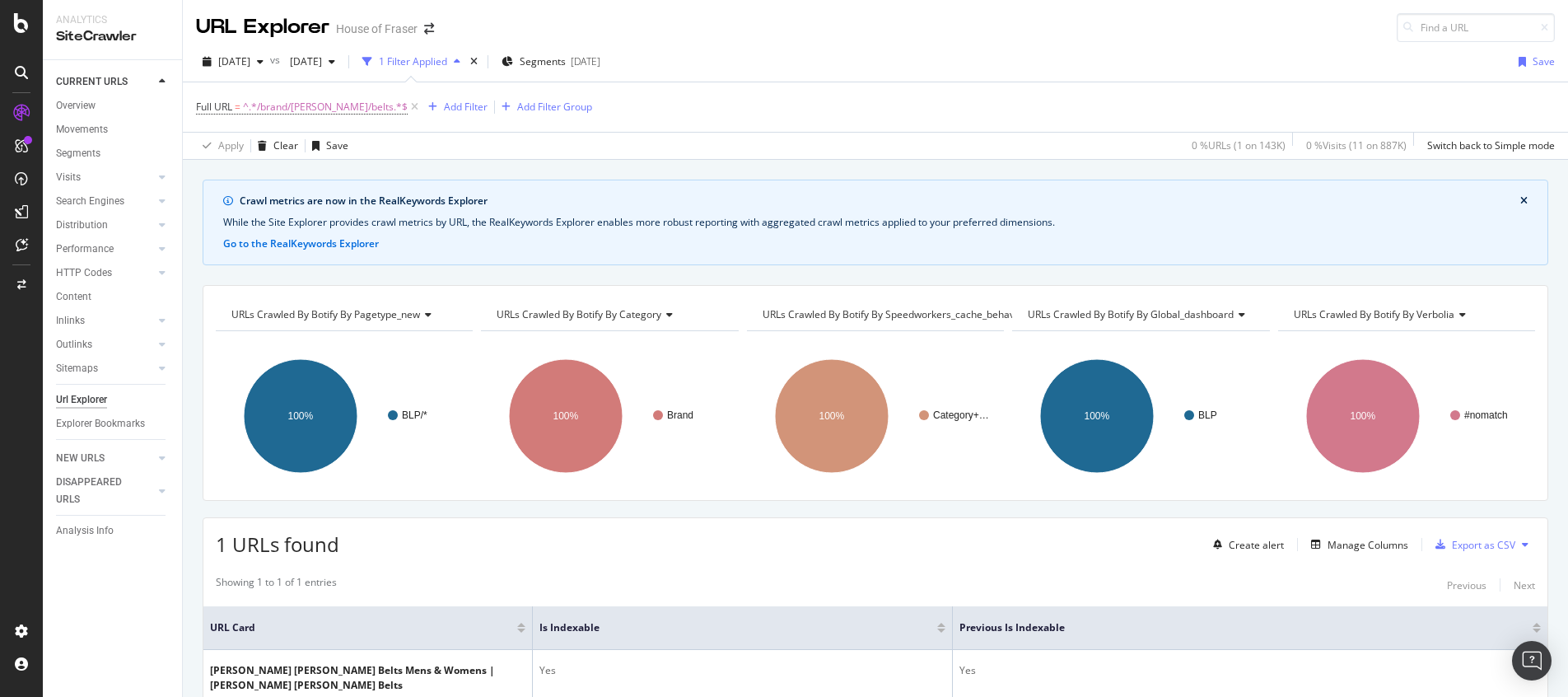
scroll to position [125, 0]
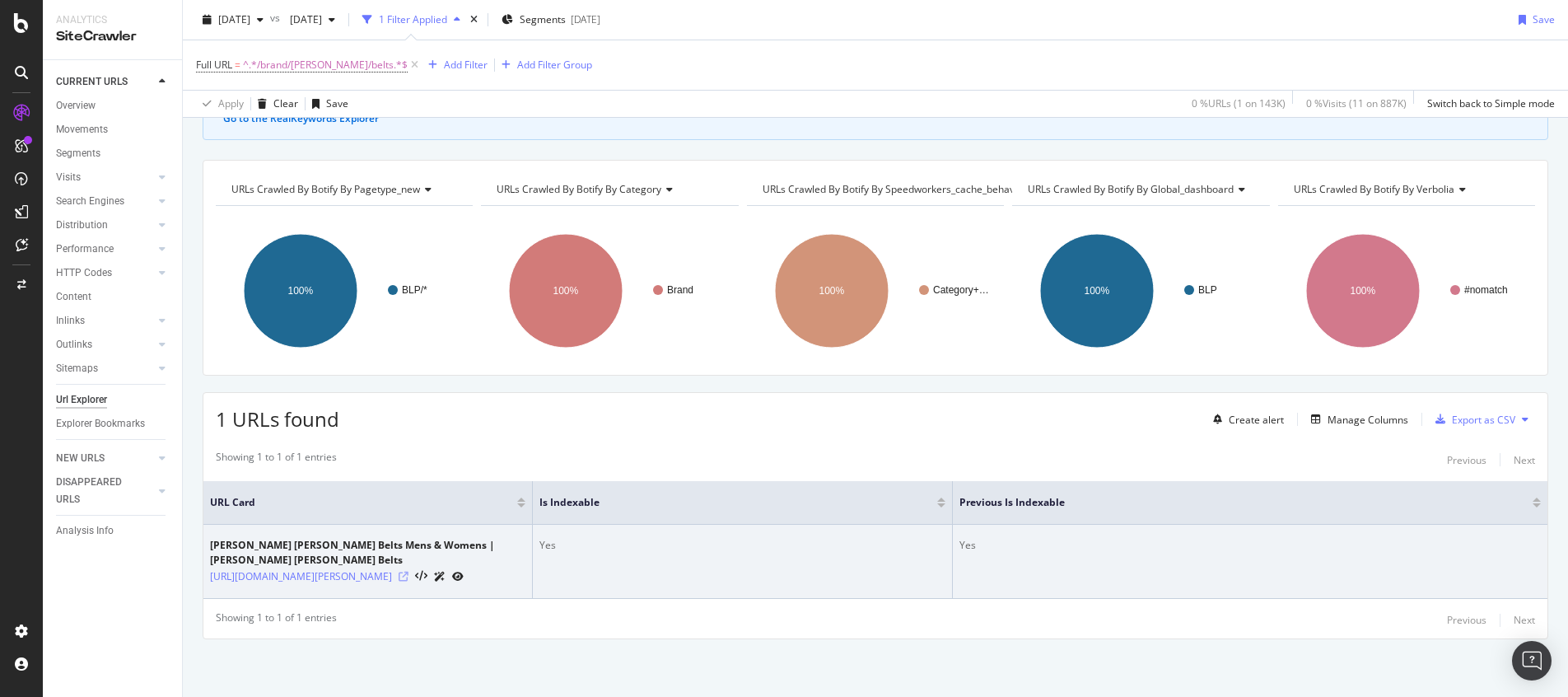
click at [409, 571] on icon at bounding box center [403, 576] width 9 height 9
